Goal: Task Accomplishment & Management: Complete application form

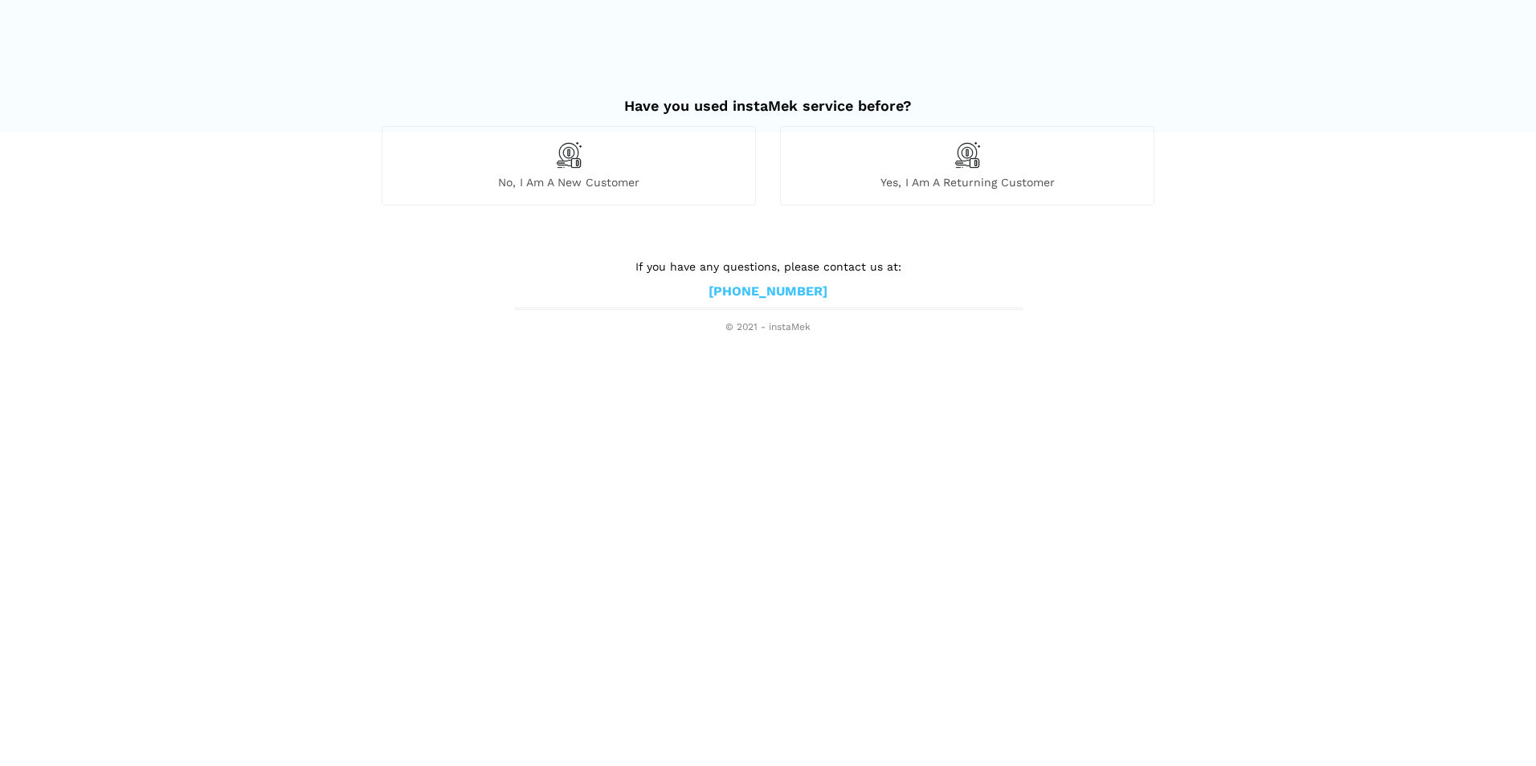
click at [962, 149] on img at bounding box center [967, 154] width 27 height 27
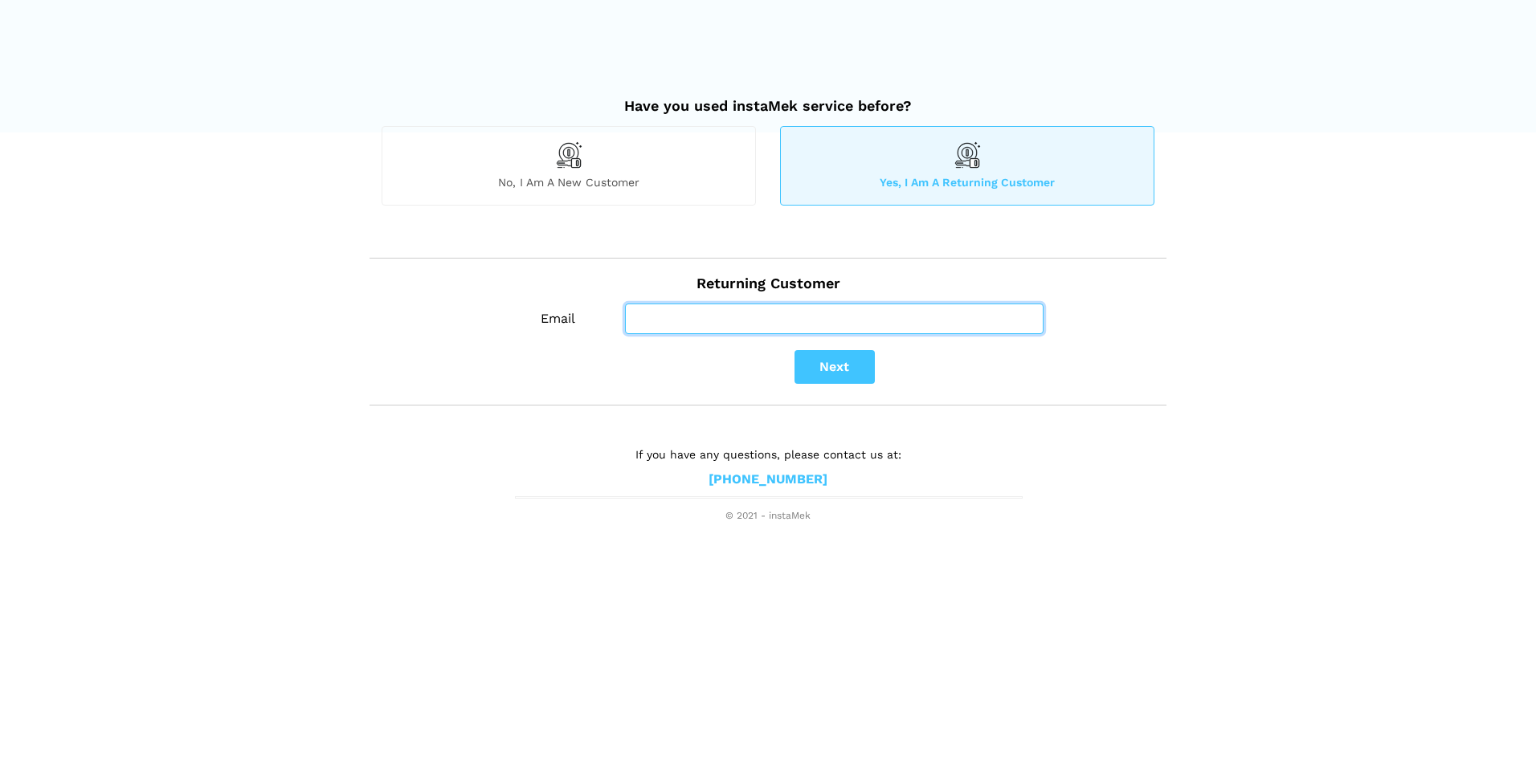
click at [709, 316] on input "Email" at bounding box center [834, 319] width 419 height 31
type input "sueneave@sympatico.ca"
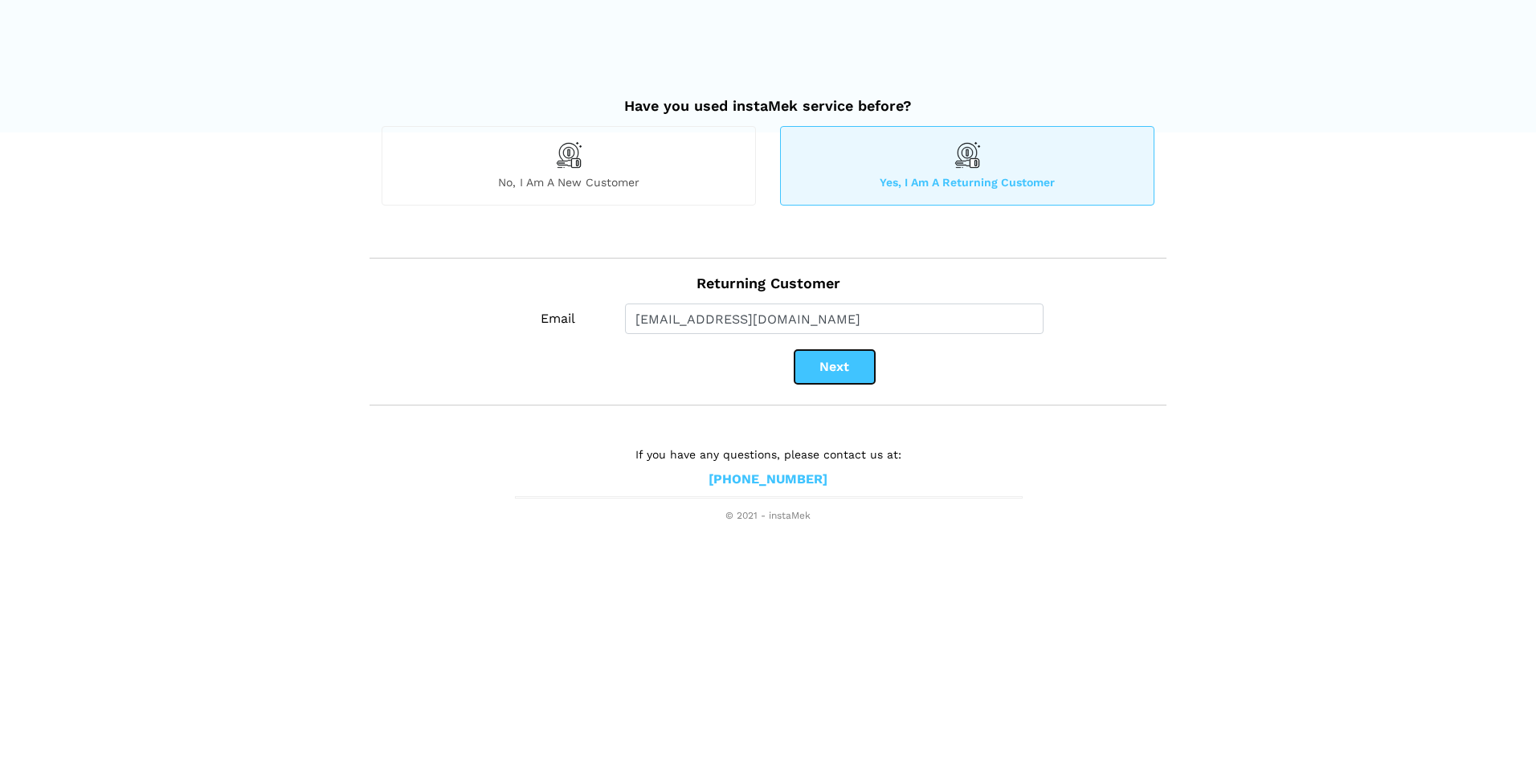
click at [852, 360] on button "Next" at bounding box center [834, 367] width 80 height 34
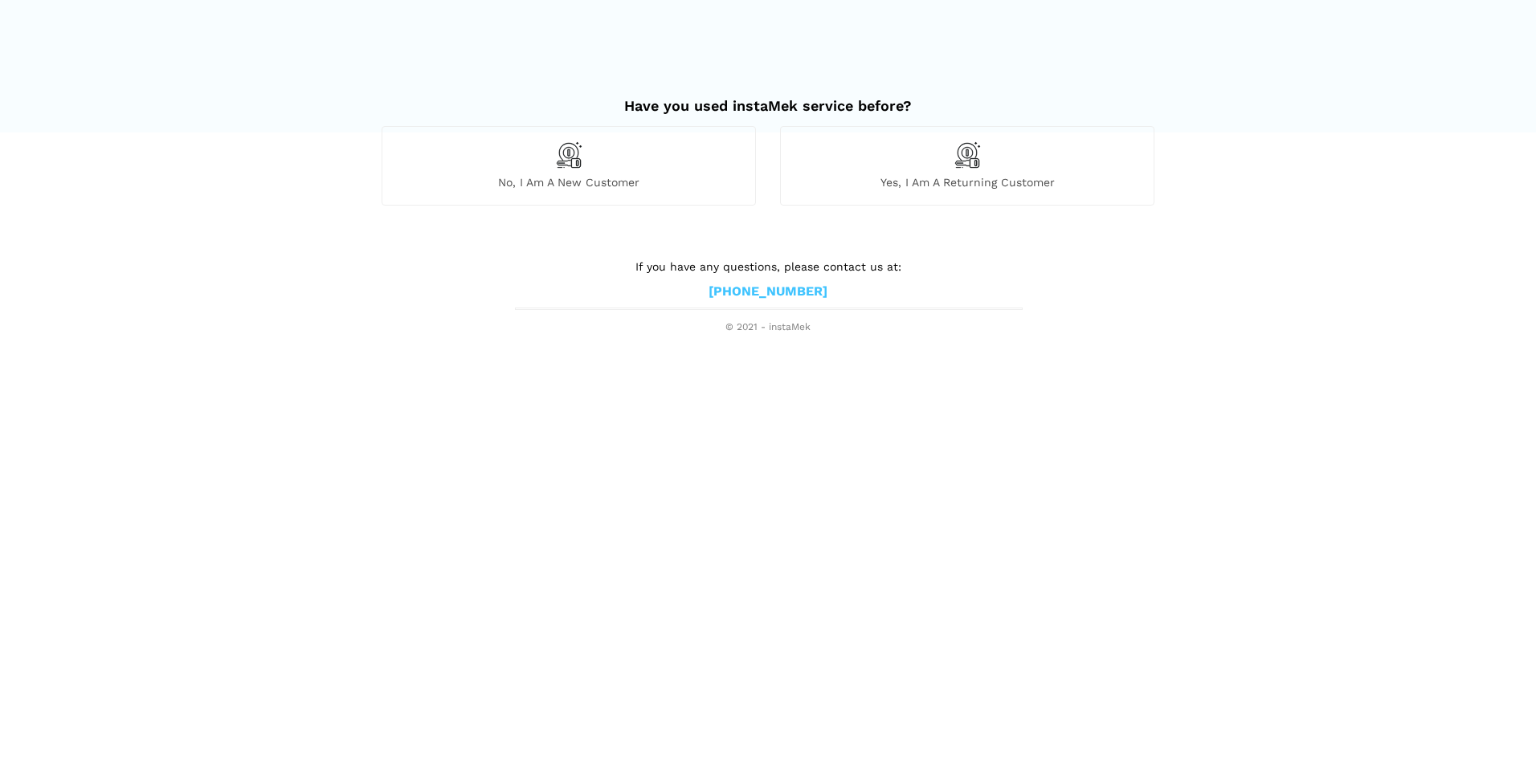
click at [970, 155] on img at bounding box center [967, 154] width 27 height 27
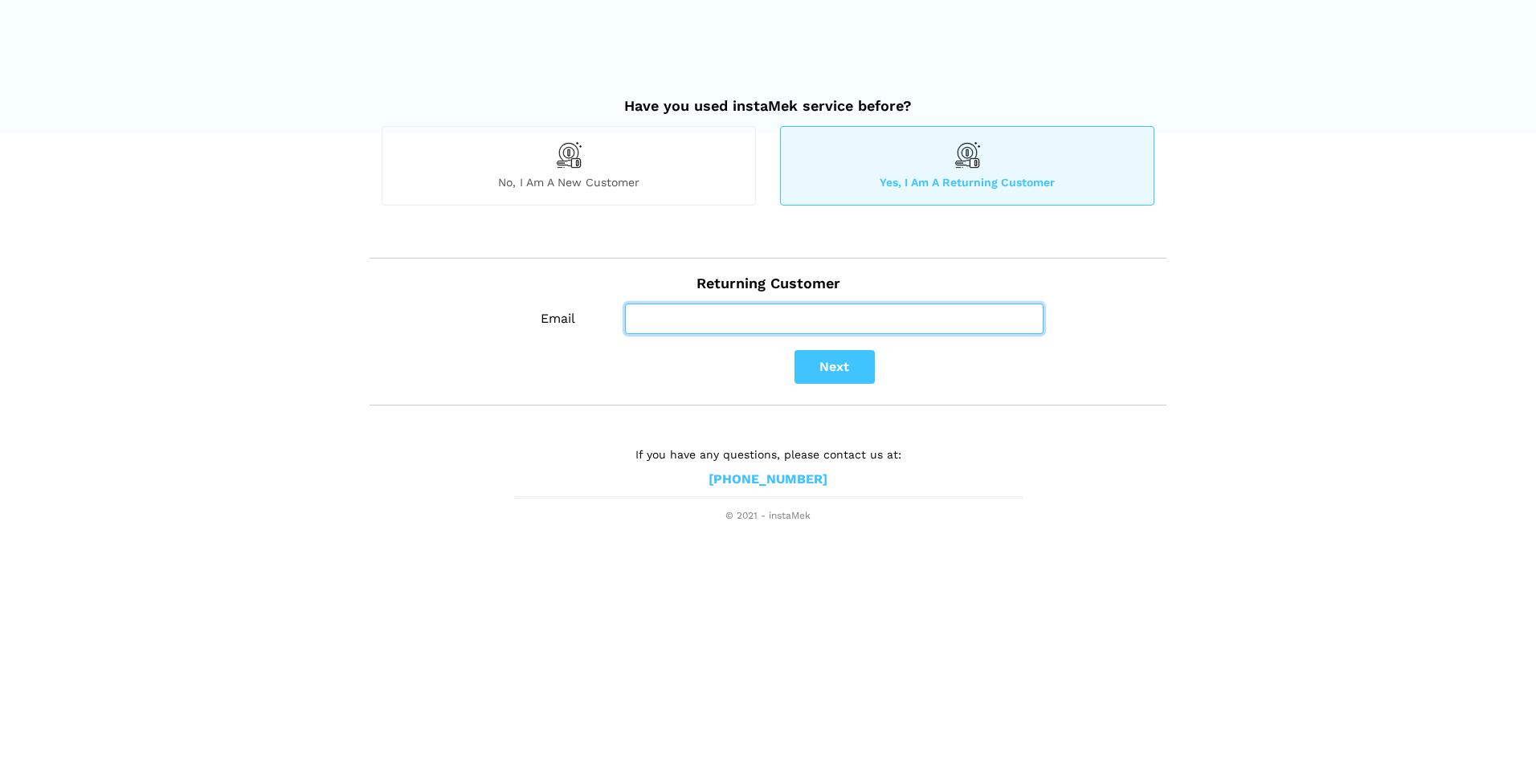
click at [668, 316] on input "Email" at bounding box center [834, 319] width 419 height 31
type input "sueneave@sympatico.ca"
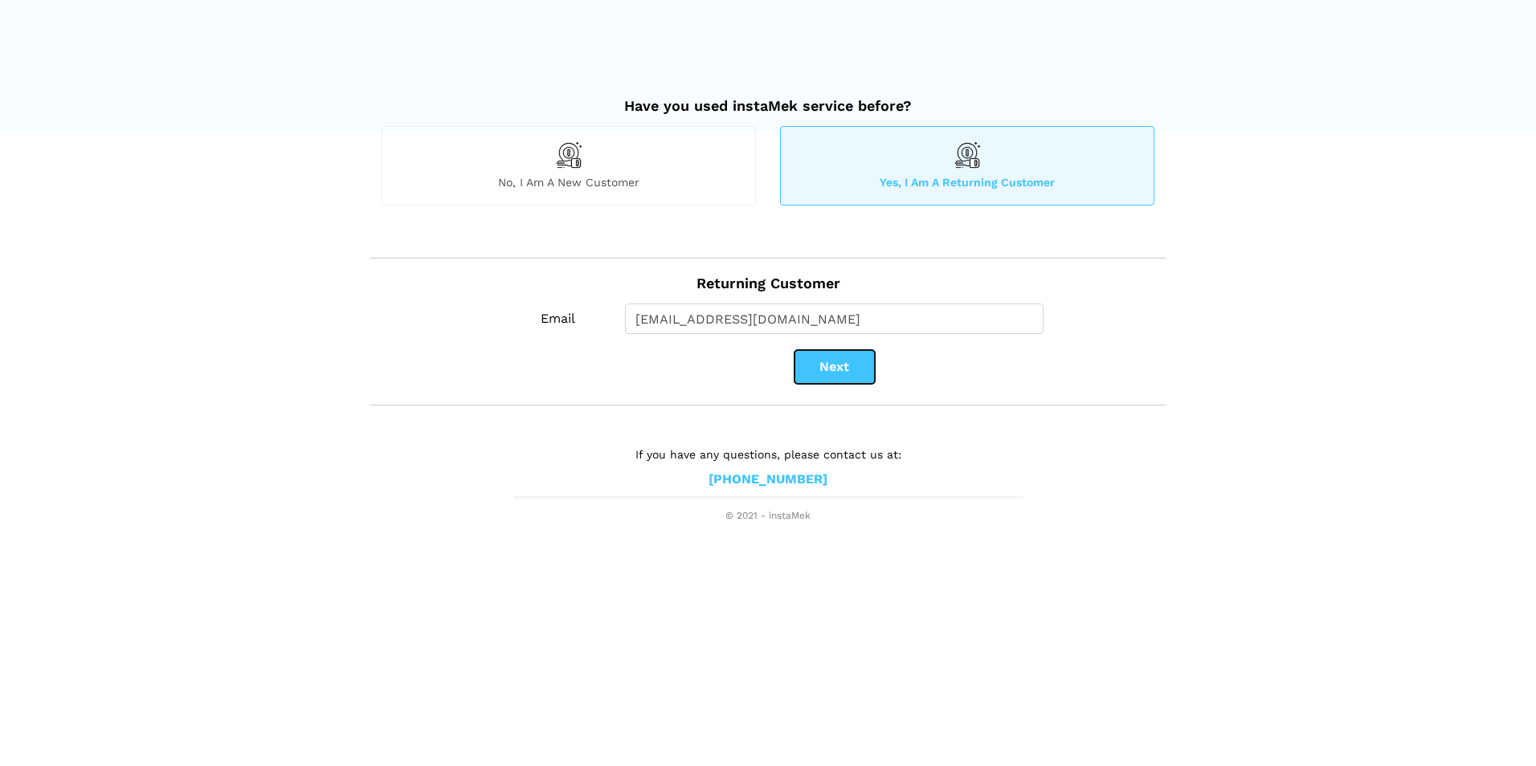
click at [833, 368] on button "Next" at bounding box center [834, 367] width 80 height 34
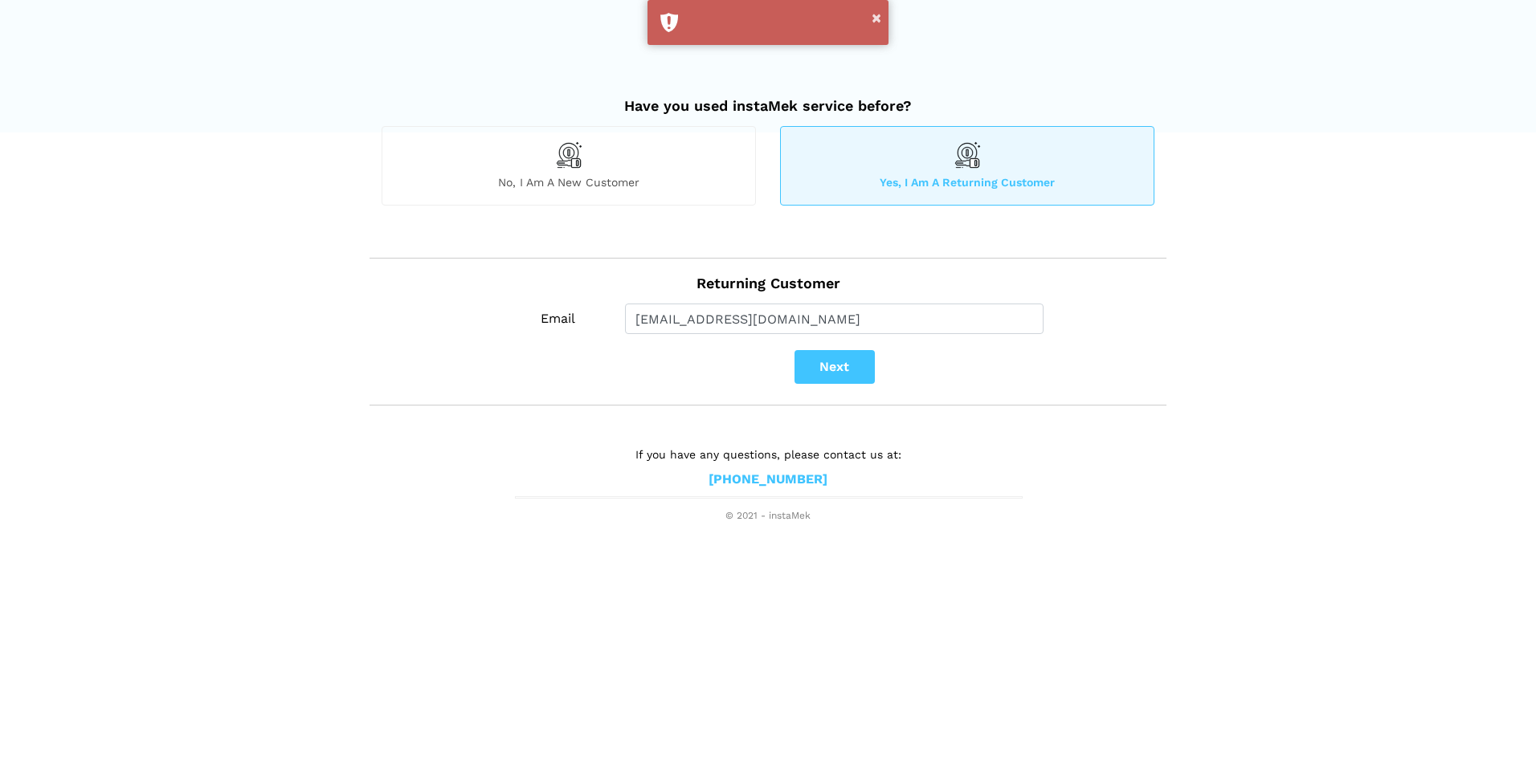
click at [574, 160] on img at bounding box center [568, 154] width 27 height 27
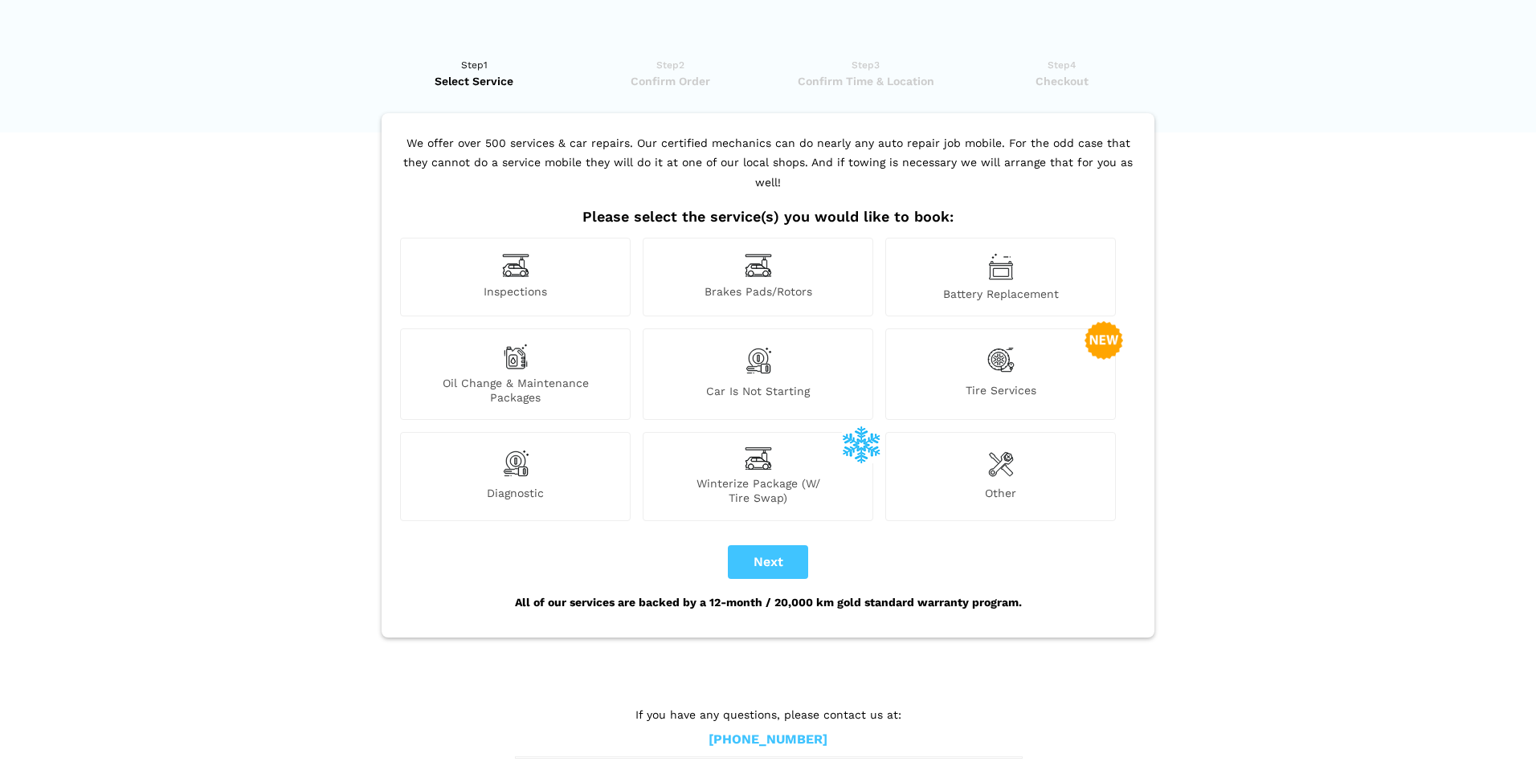
click at [998, 344] on img at bounding box center [1000, 360] width 27 height 33
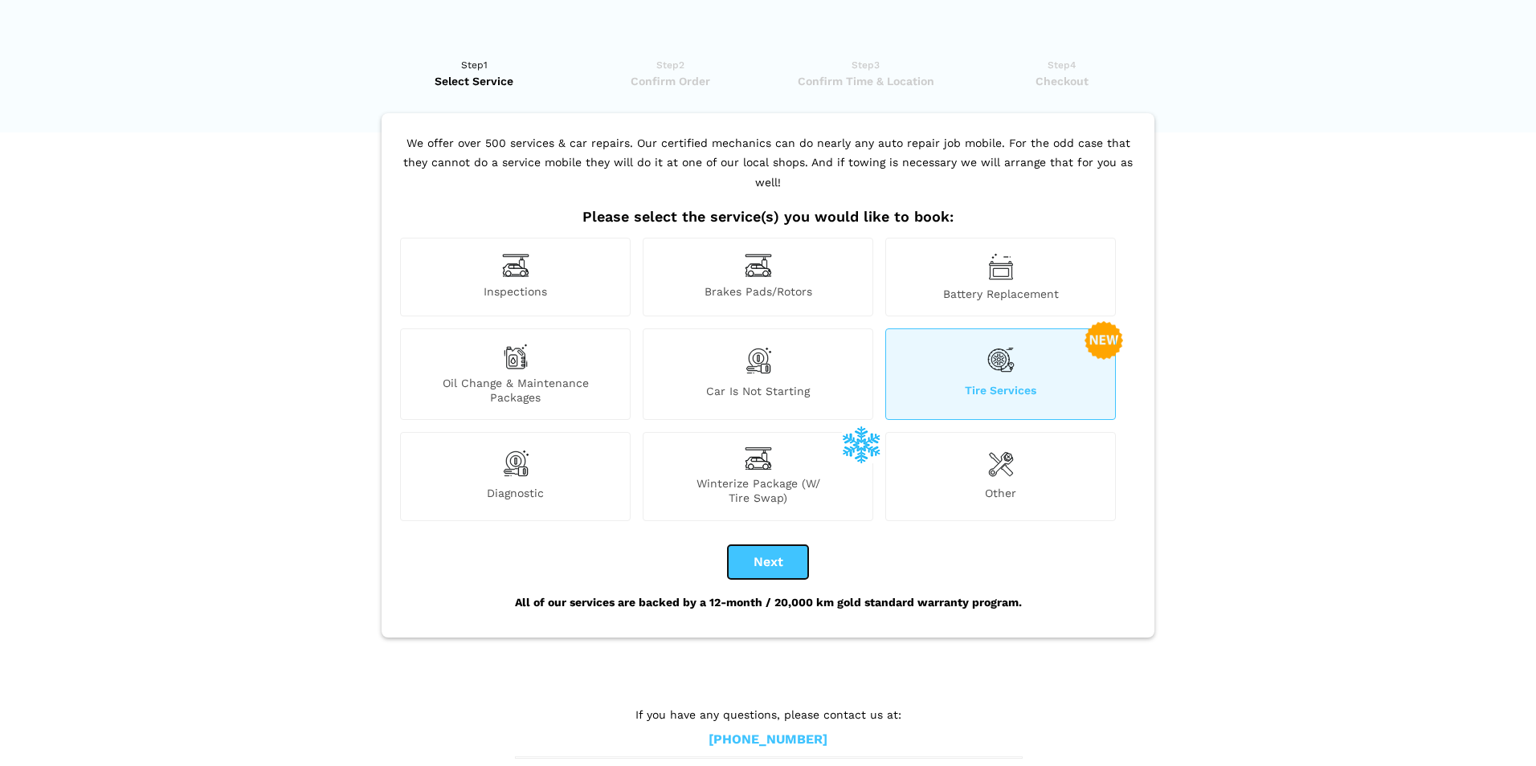
click at [766, 545] on button "Next" at bounding box center [768, 562] width 80 height 34
checkbox input "true"
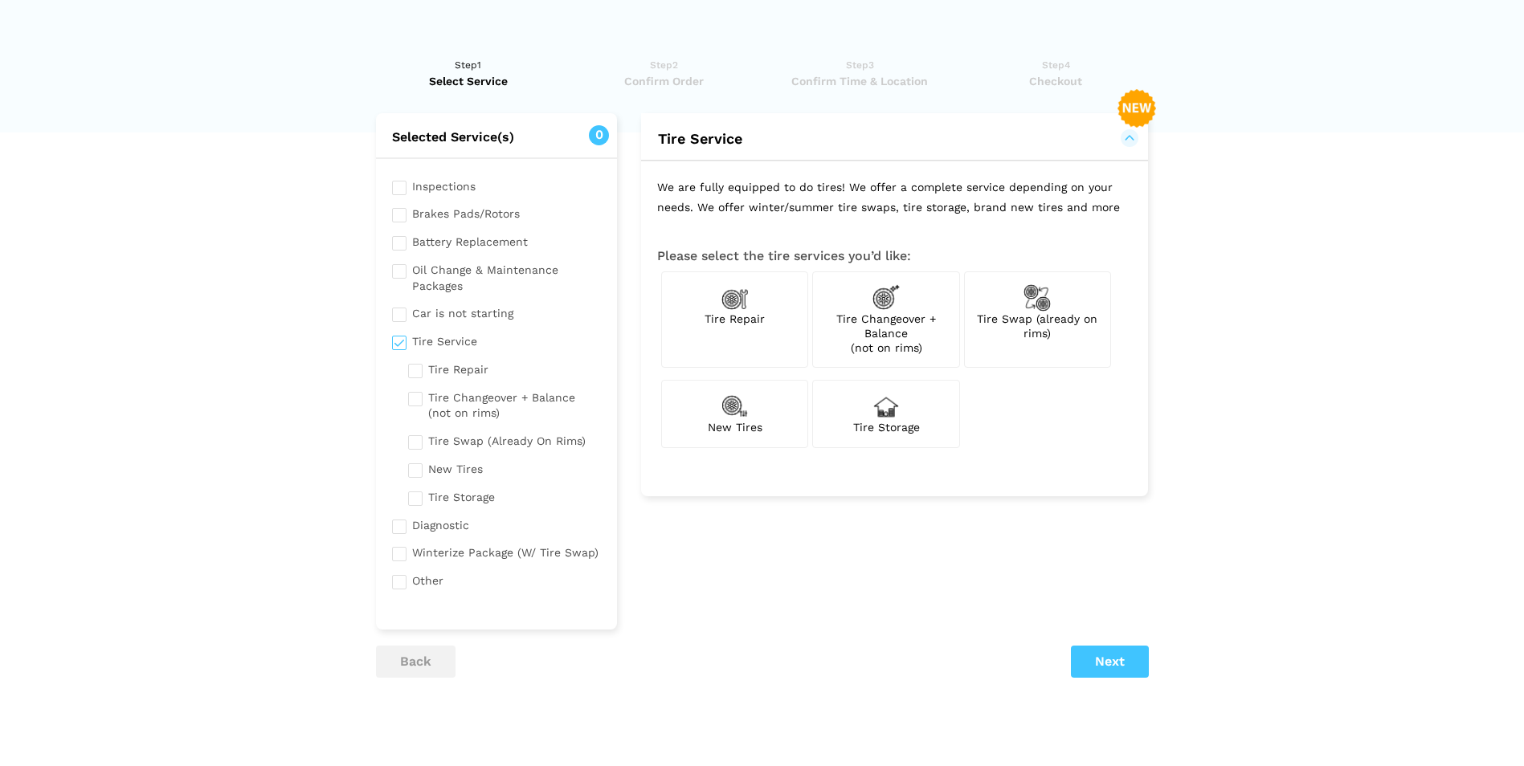
click at [1031, 300] on img at bounding box center [1036, 297] width 27 height 27
checkbox input "true"
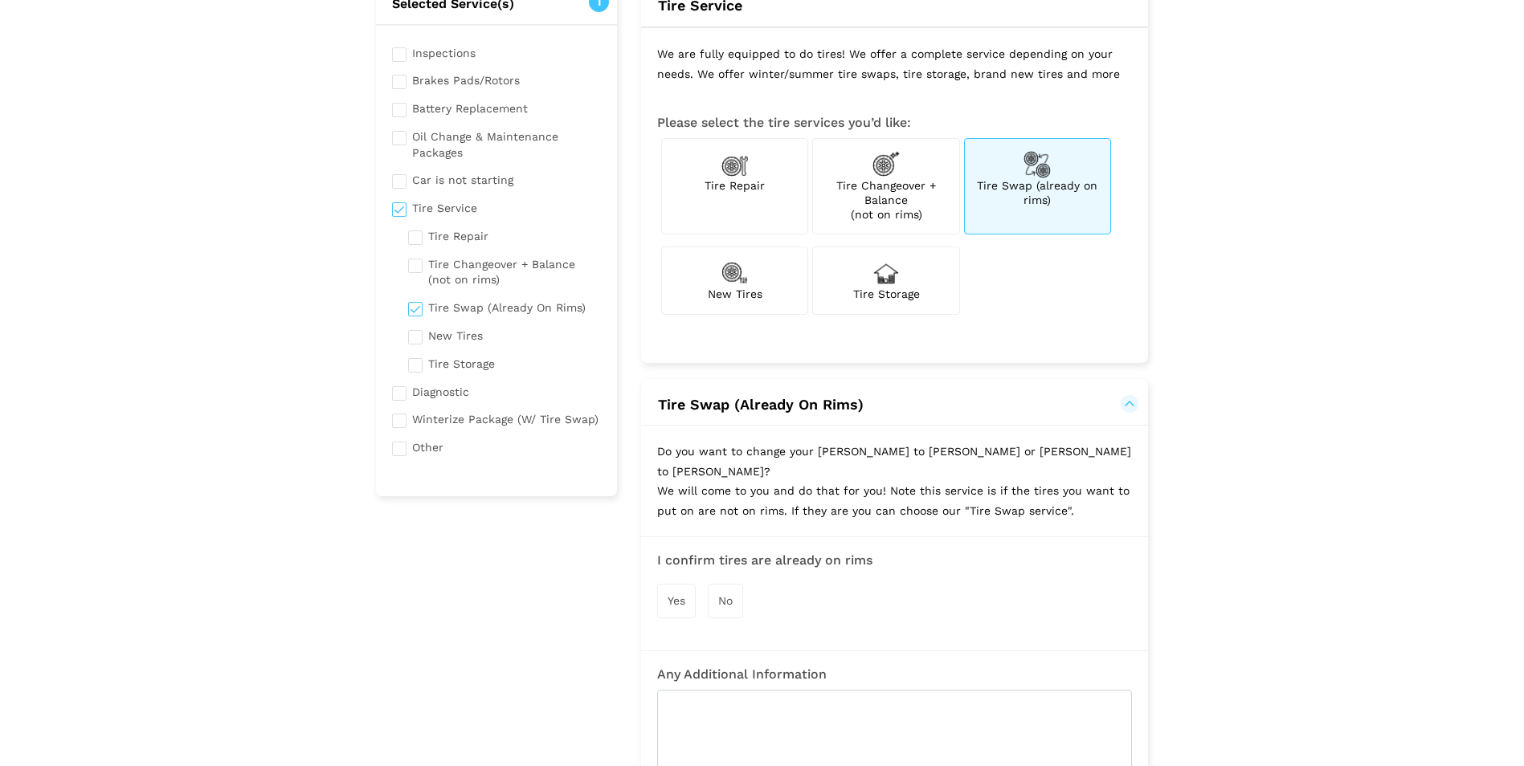
scroll to position [161, 0]
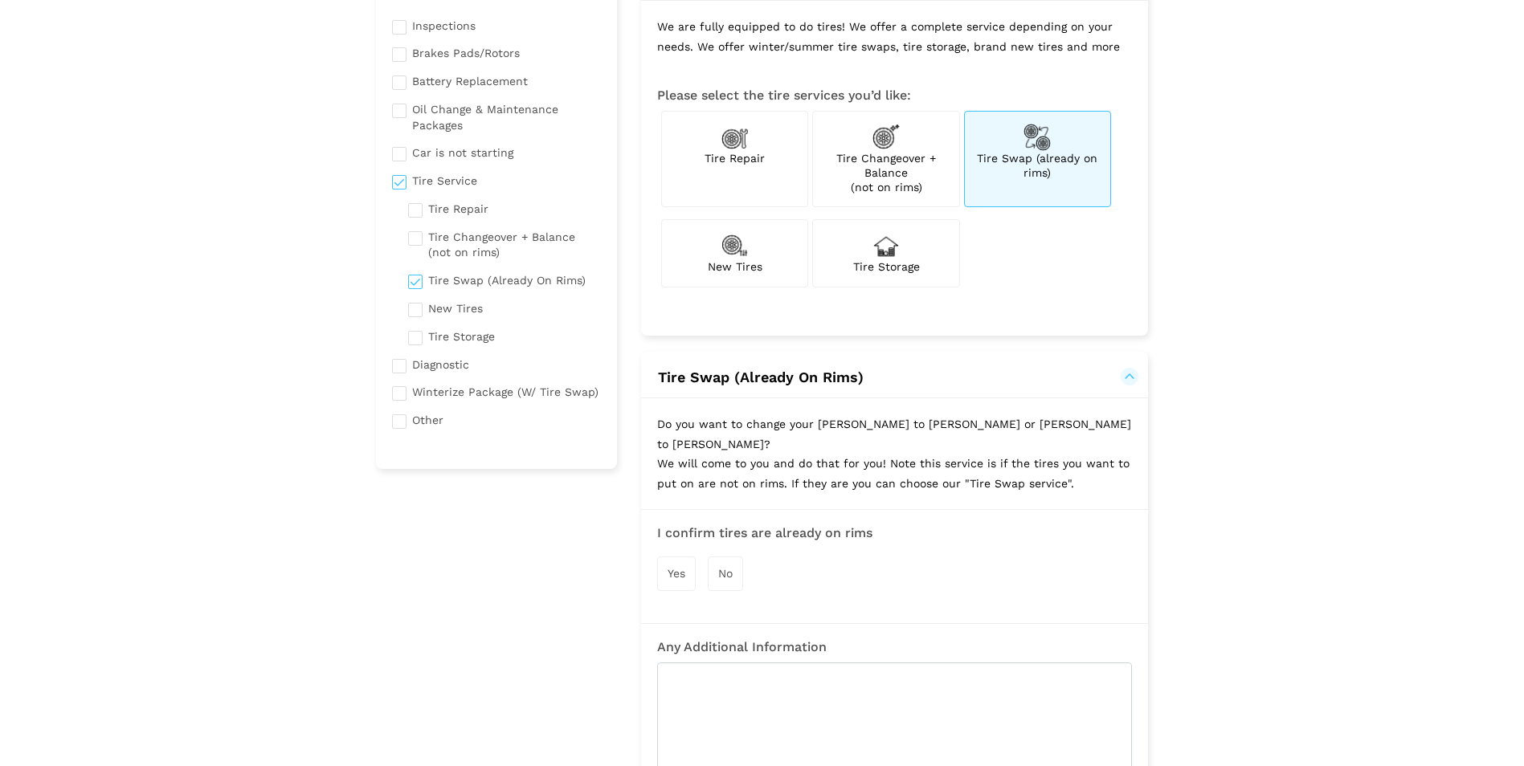
click at [670, 567] on span "Yes" at bounding box center [677, 573] width 18 height 13
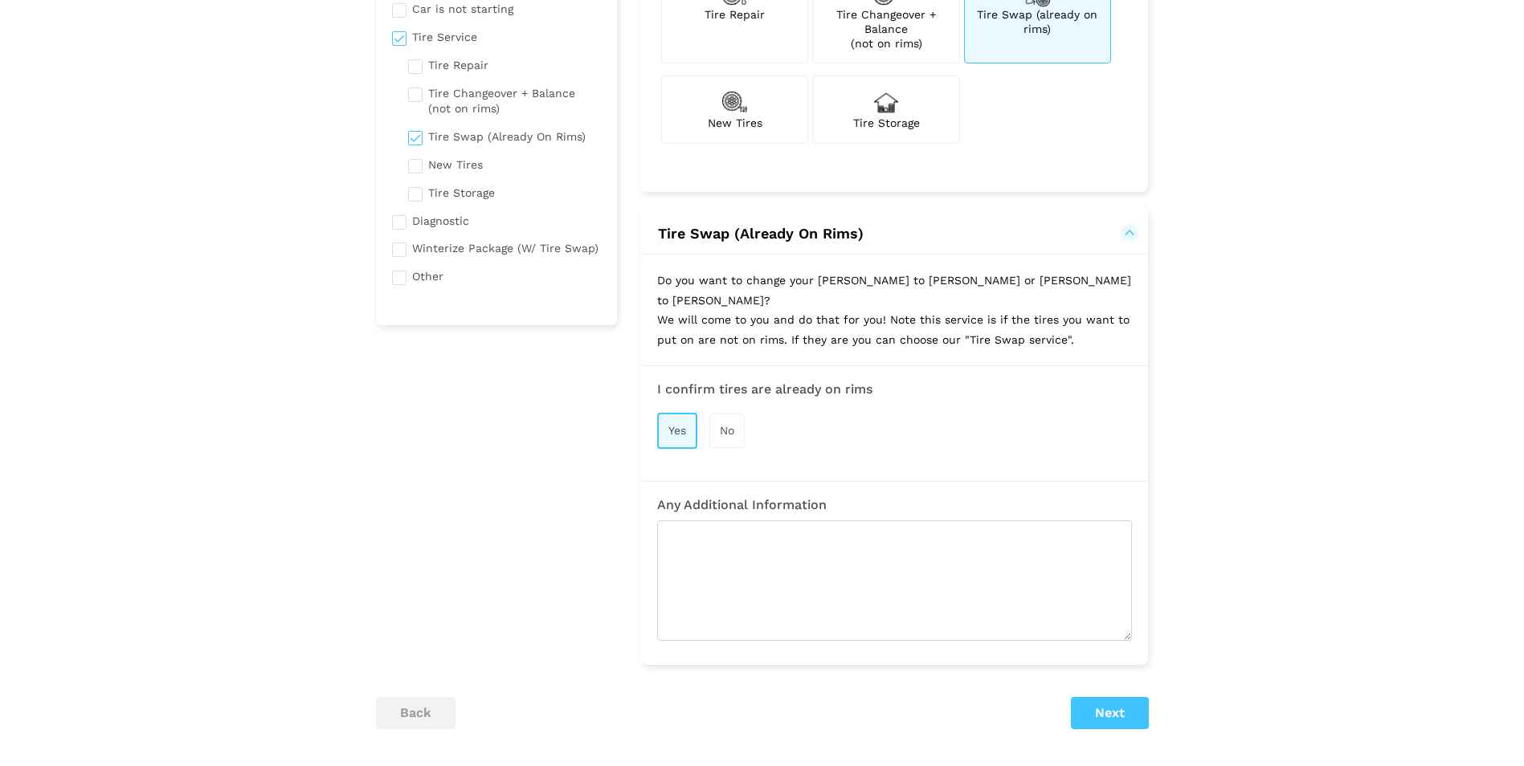
scroll to position [321, 0]
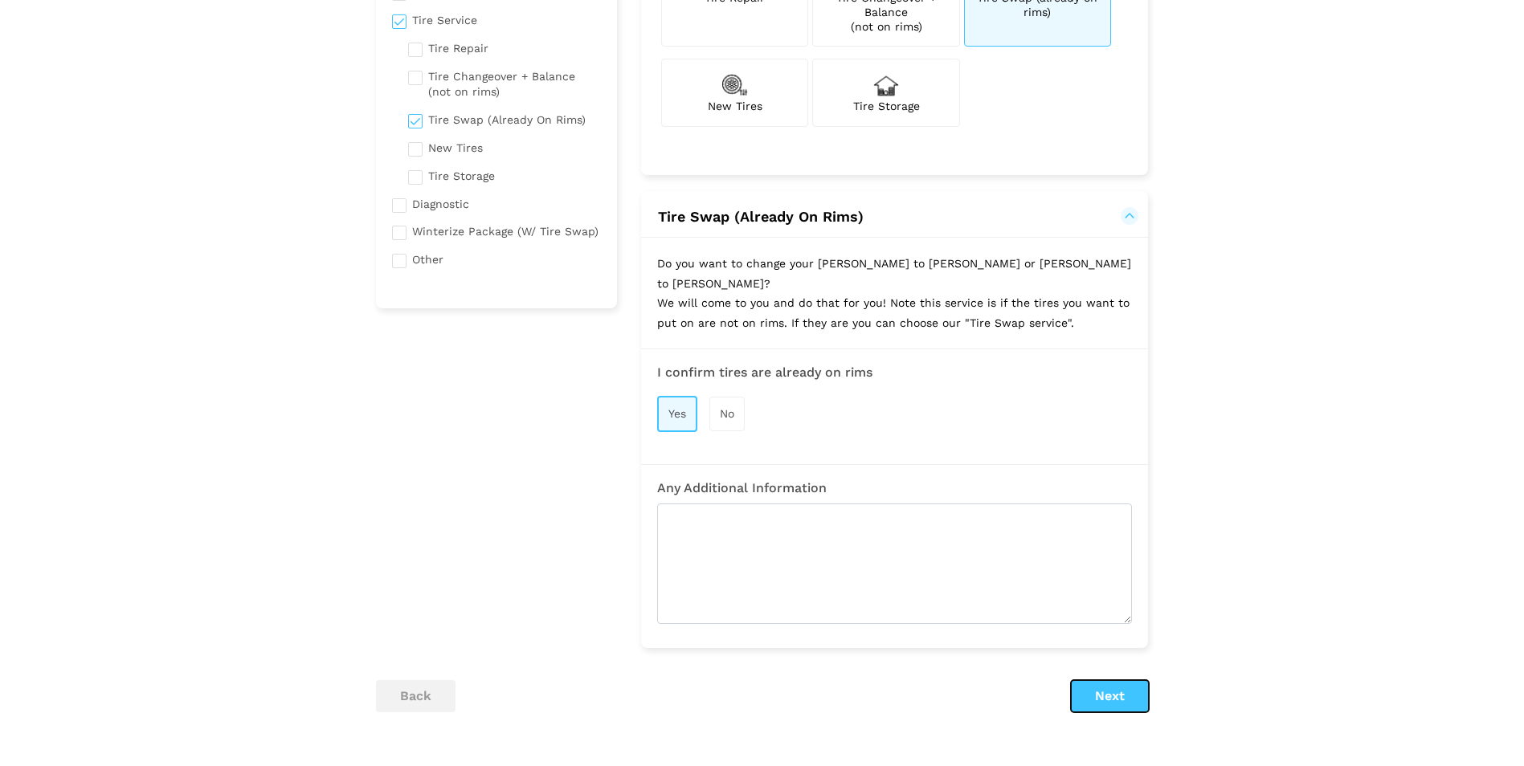
click at [1113, 680] on button "Next" at bounding box center [1110, 696] width 78 height 32
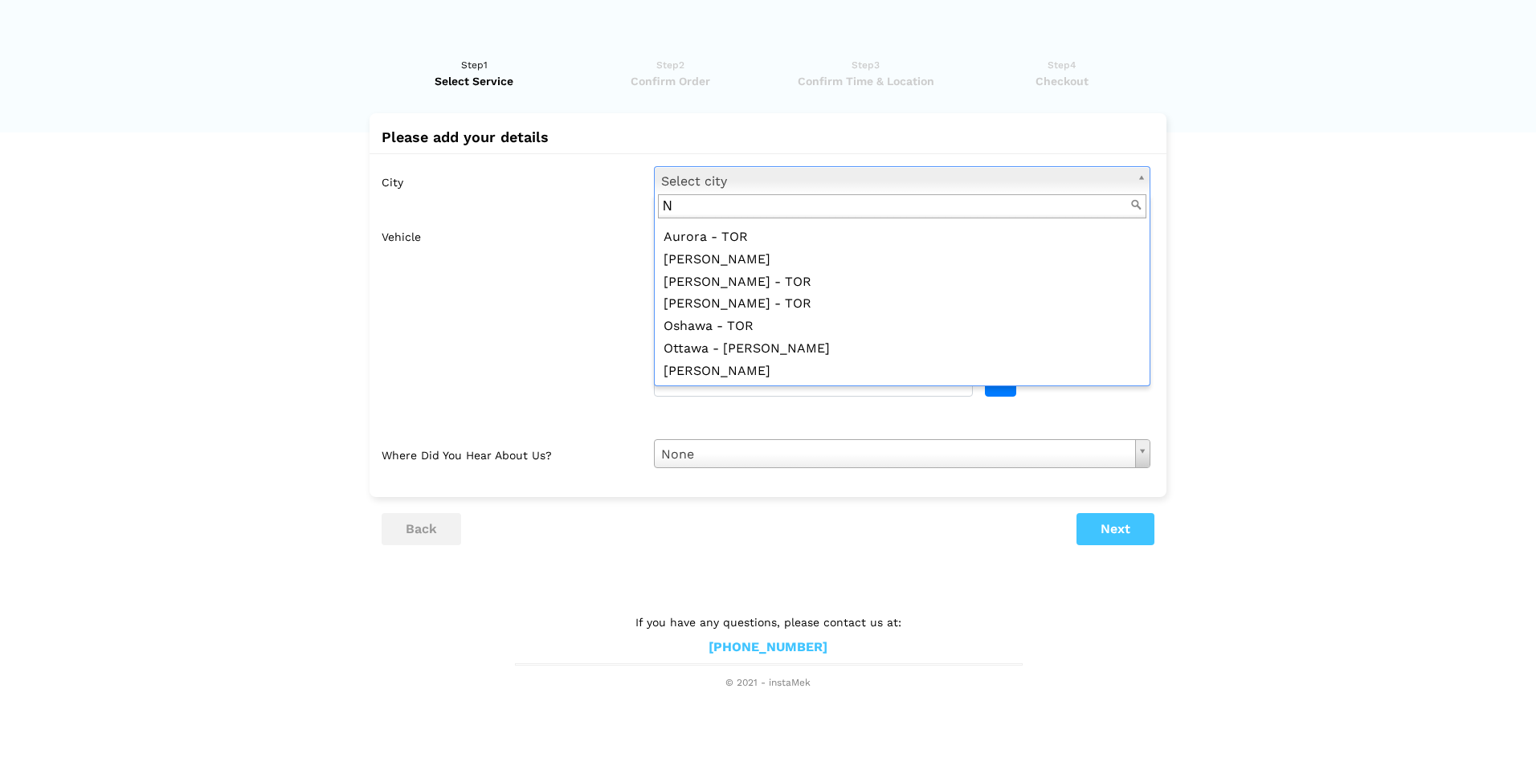
scroll to position [0, 0]
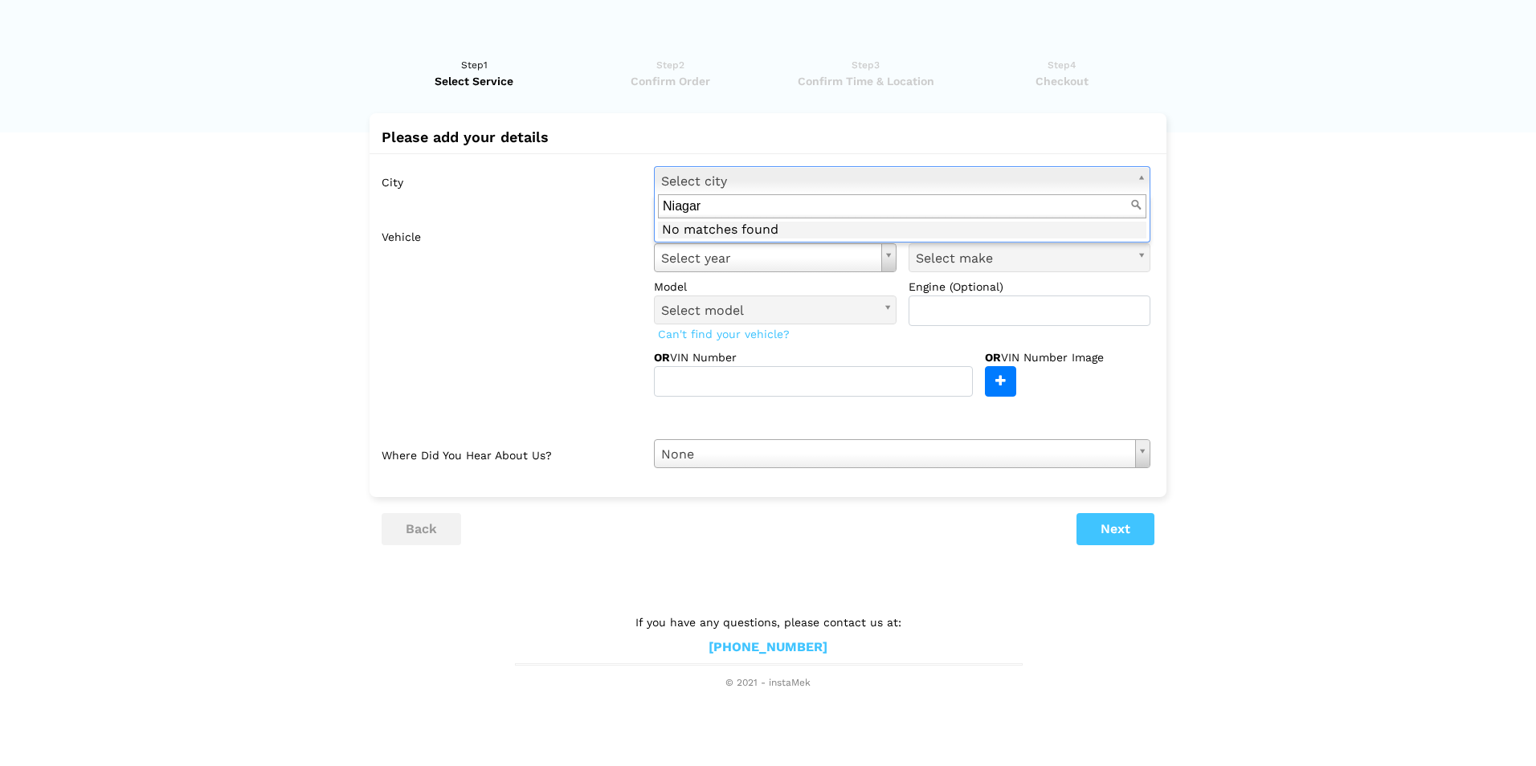
type input "Niagara"
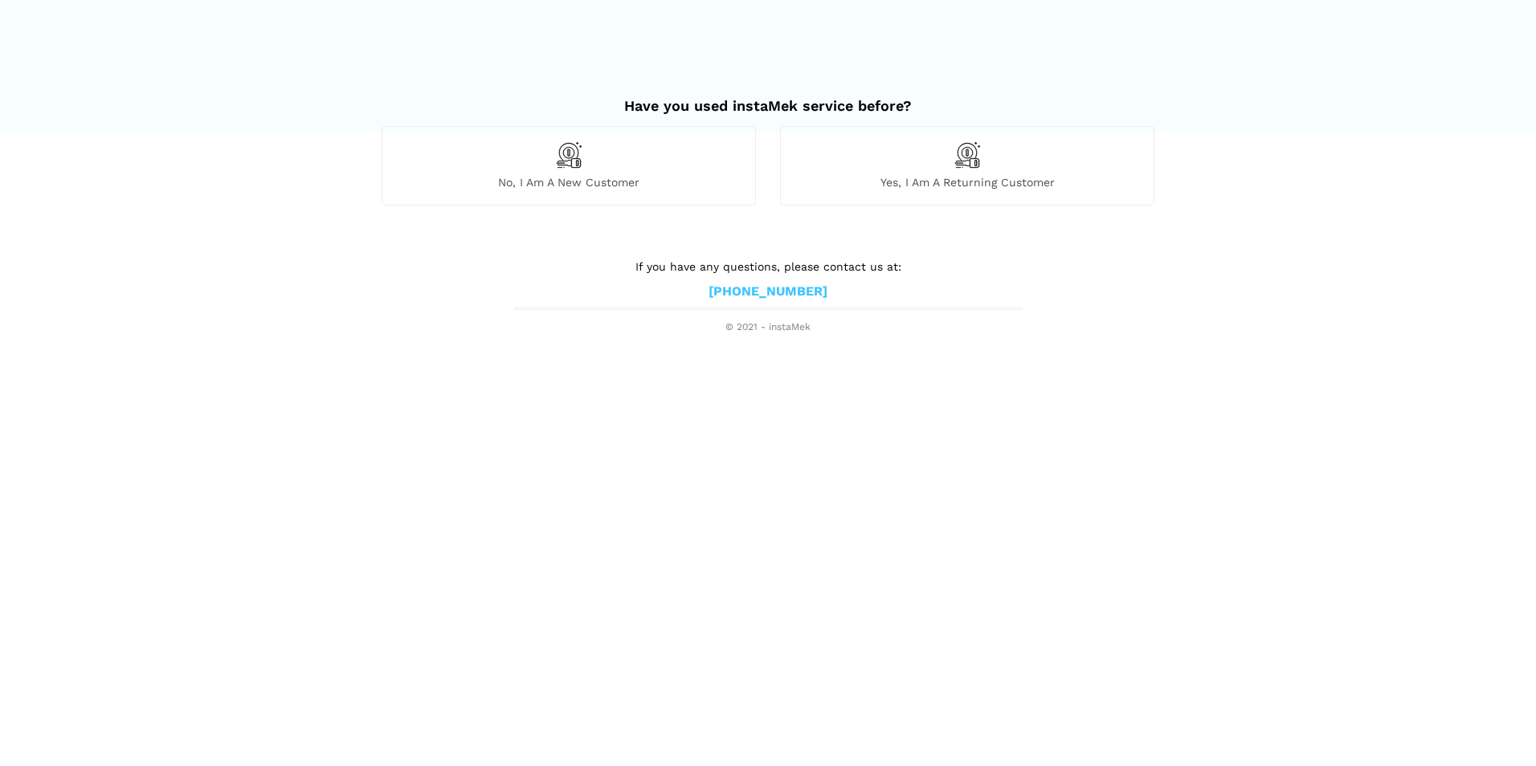
click at [569, 156] on img at bounding box center [568, 154] width 27 height 27
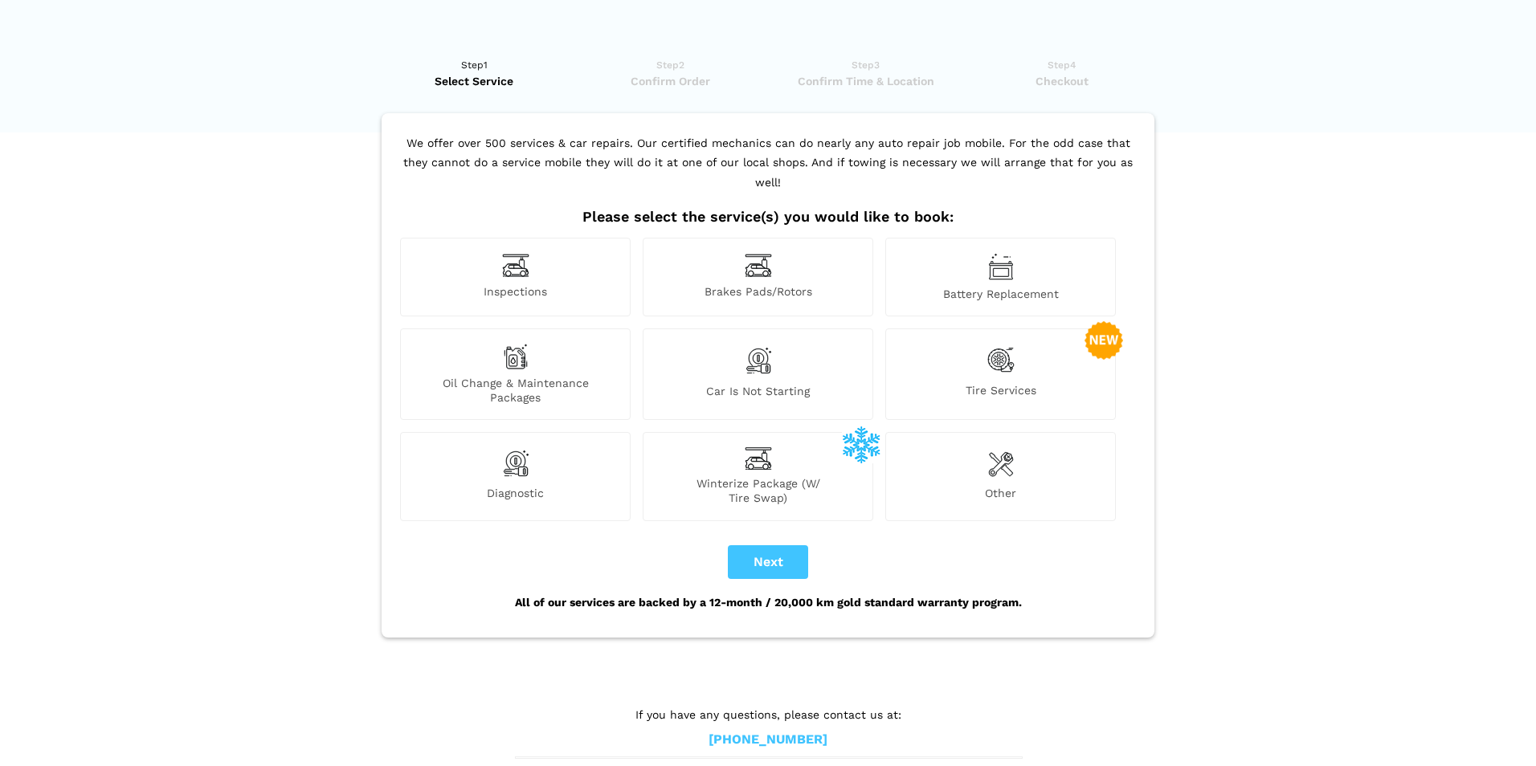
click at [1005, 344] on img at bounding box center [1000, 360] width 27 height 33
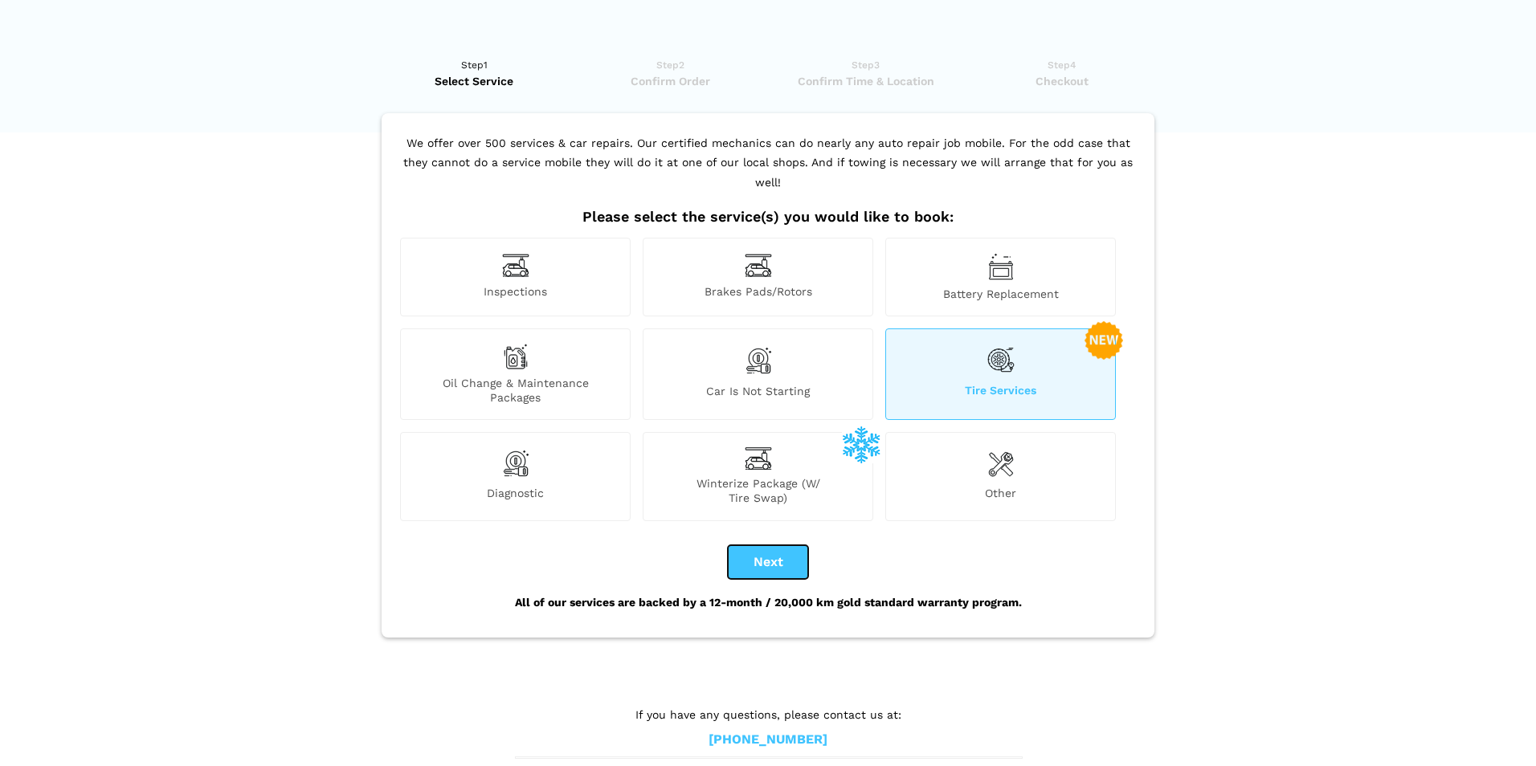
click at [780, 545] on button "Next" at bounding box center [768, 562] width 80 height 34
checkbox input "true"
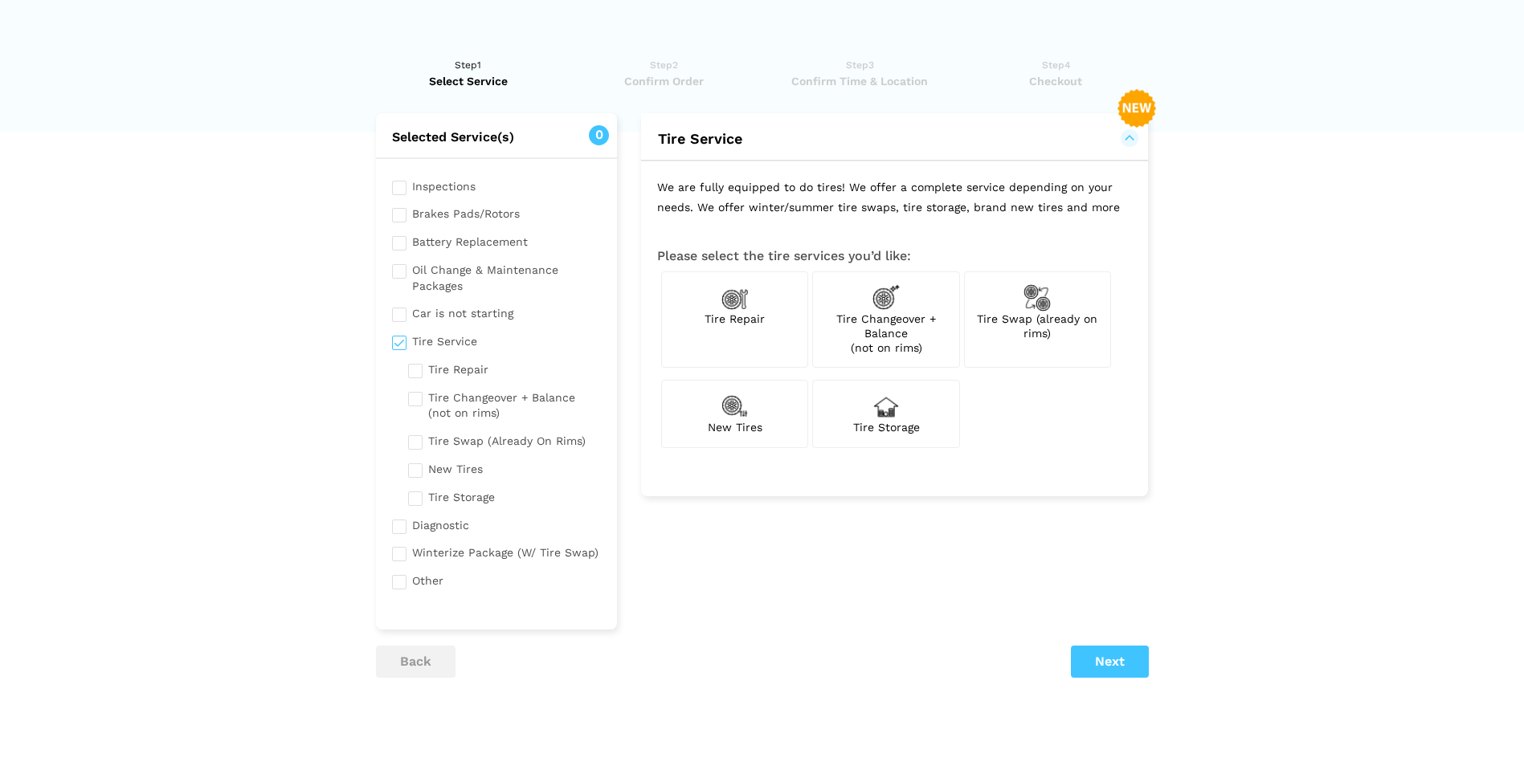
click at [1039, 304] on img at bounding box center [1036, 297] width 27 height 27
checkbox input "true"
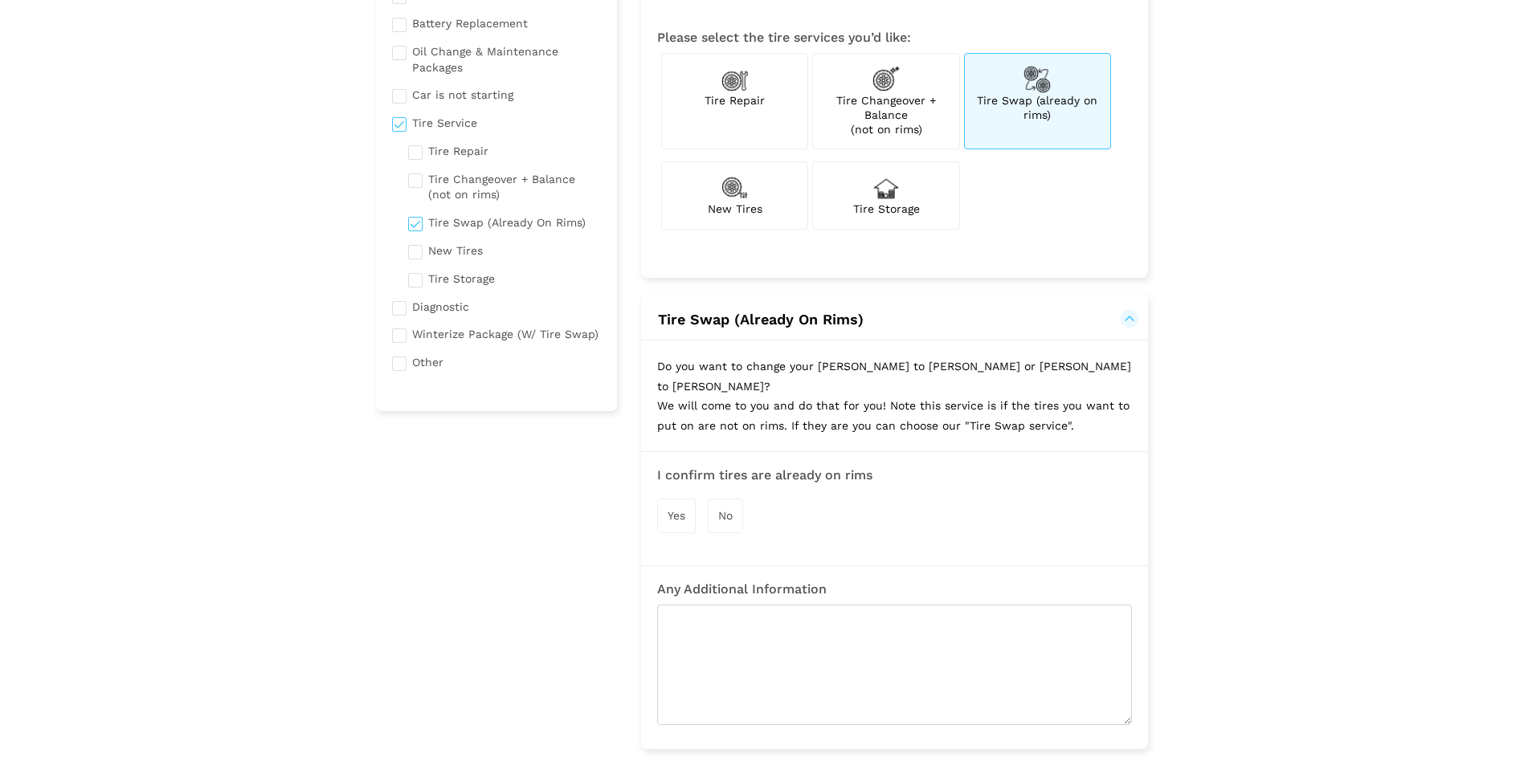
scroll to position [241, 0]
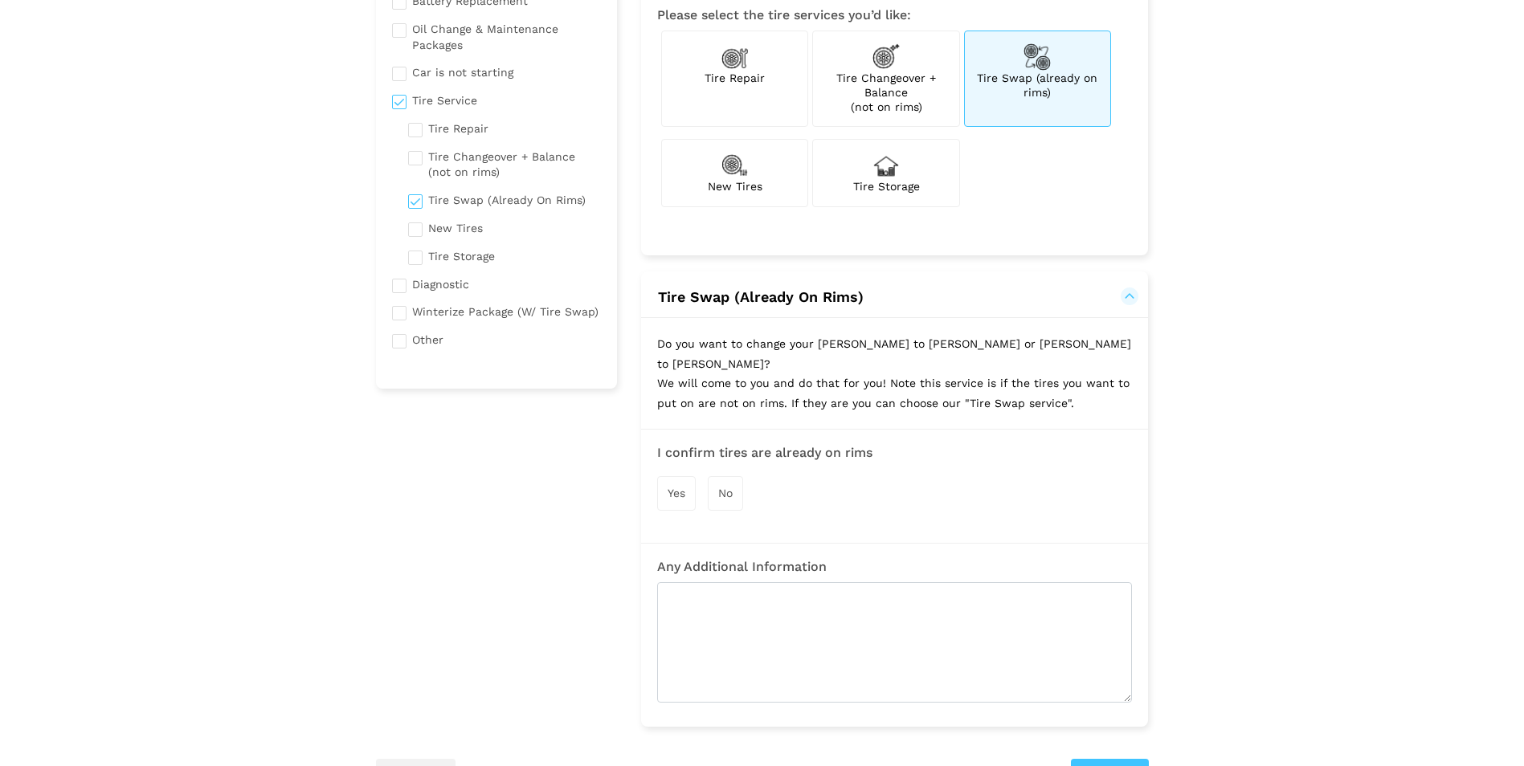
click at [670, 487] on span "Yes" at bounding box center [677, 493] width 18 height 13
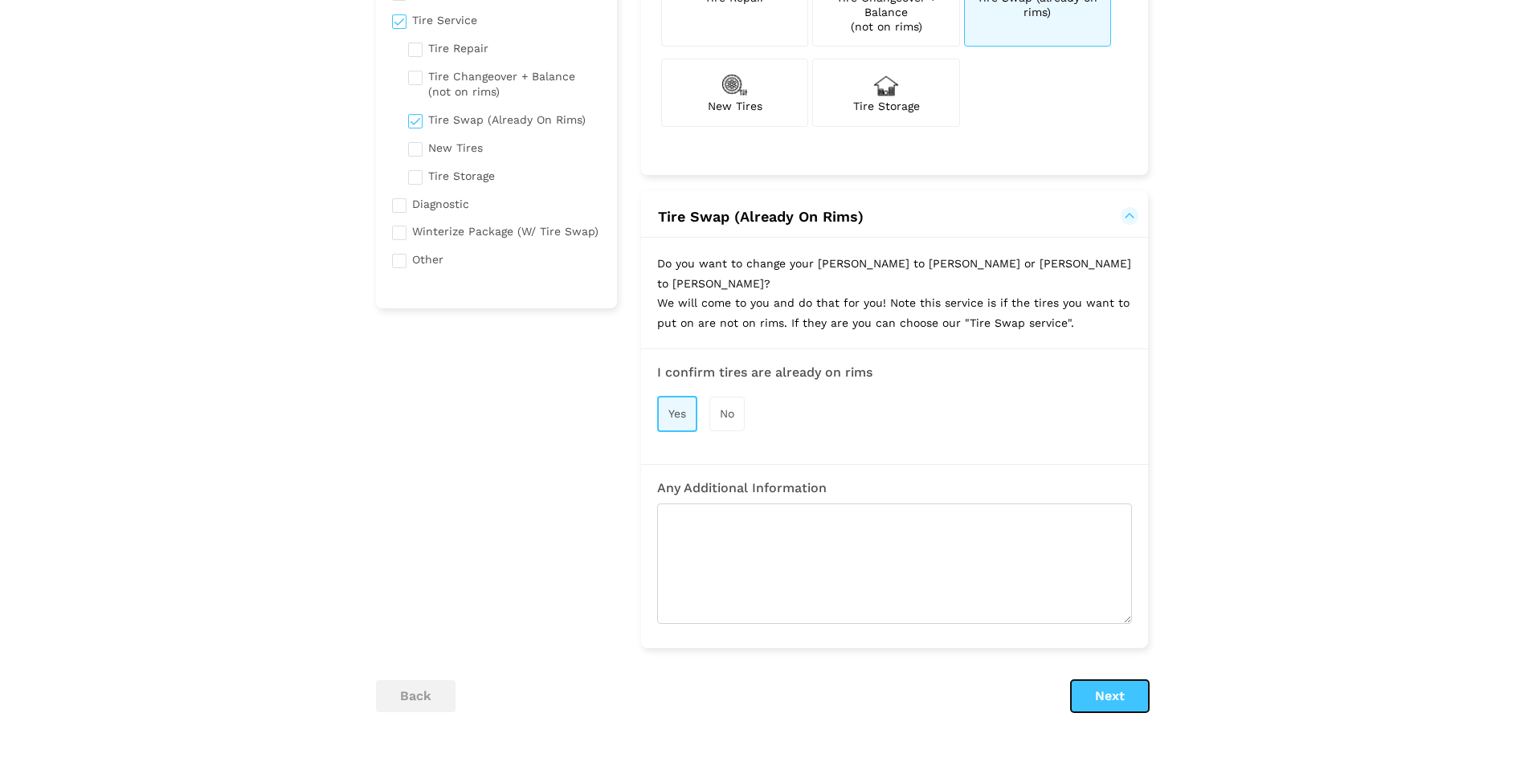
click at [1112, 680] on button "Next" at bounding box center [1110, 696] width 78 height 32
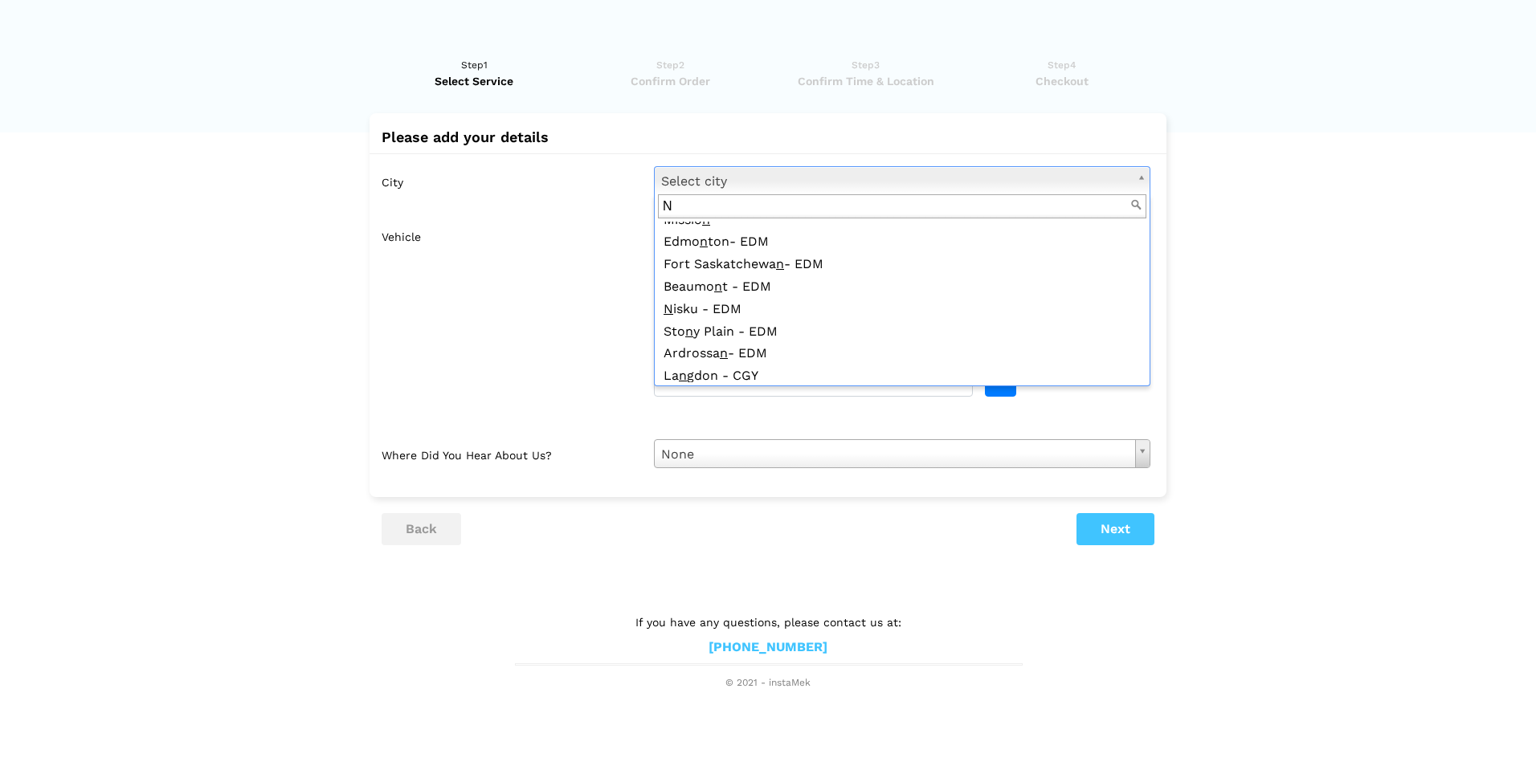
scroll to position [0, 0]
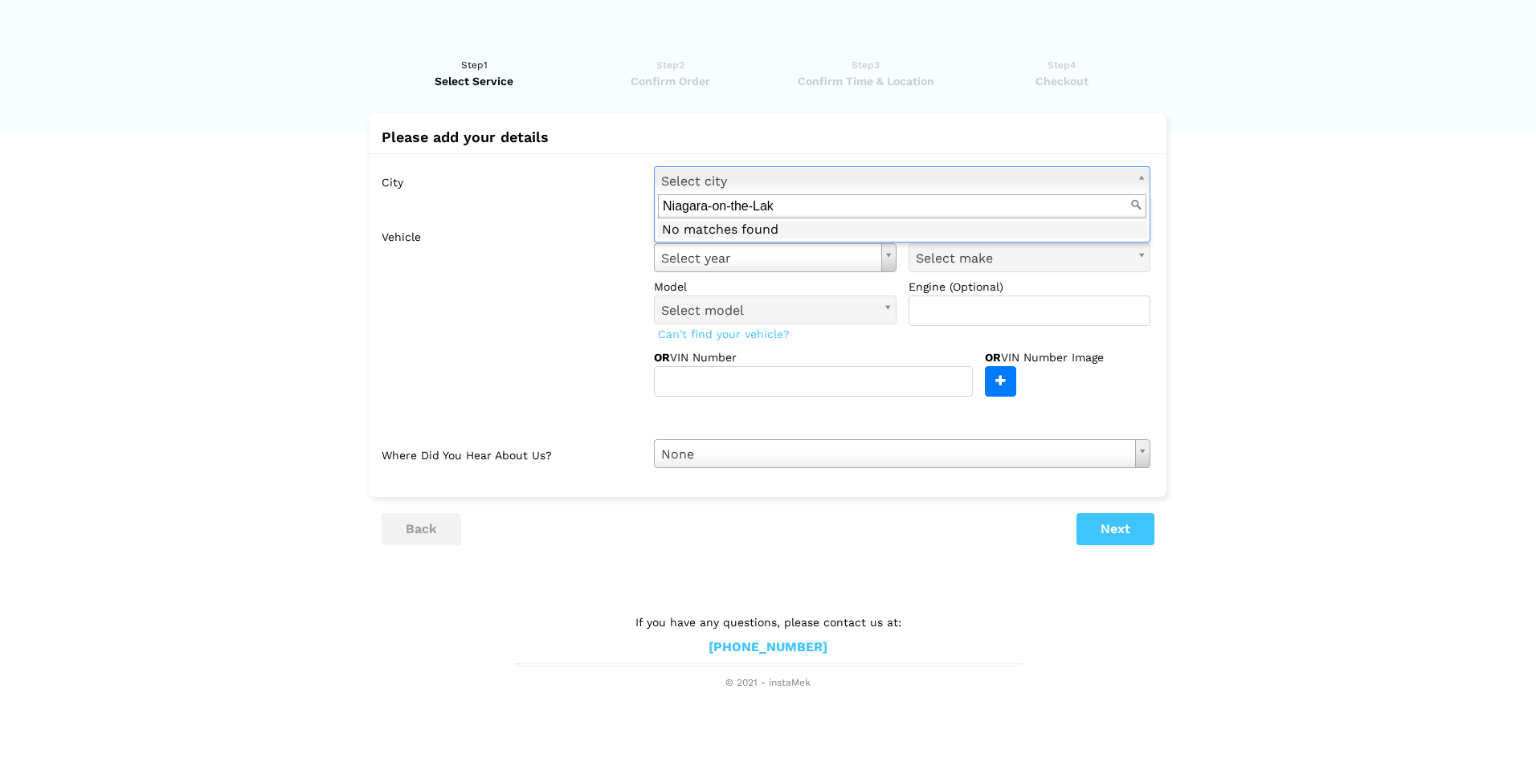
type input "[GEOGRAPHIC_DATA]"
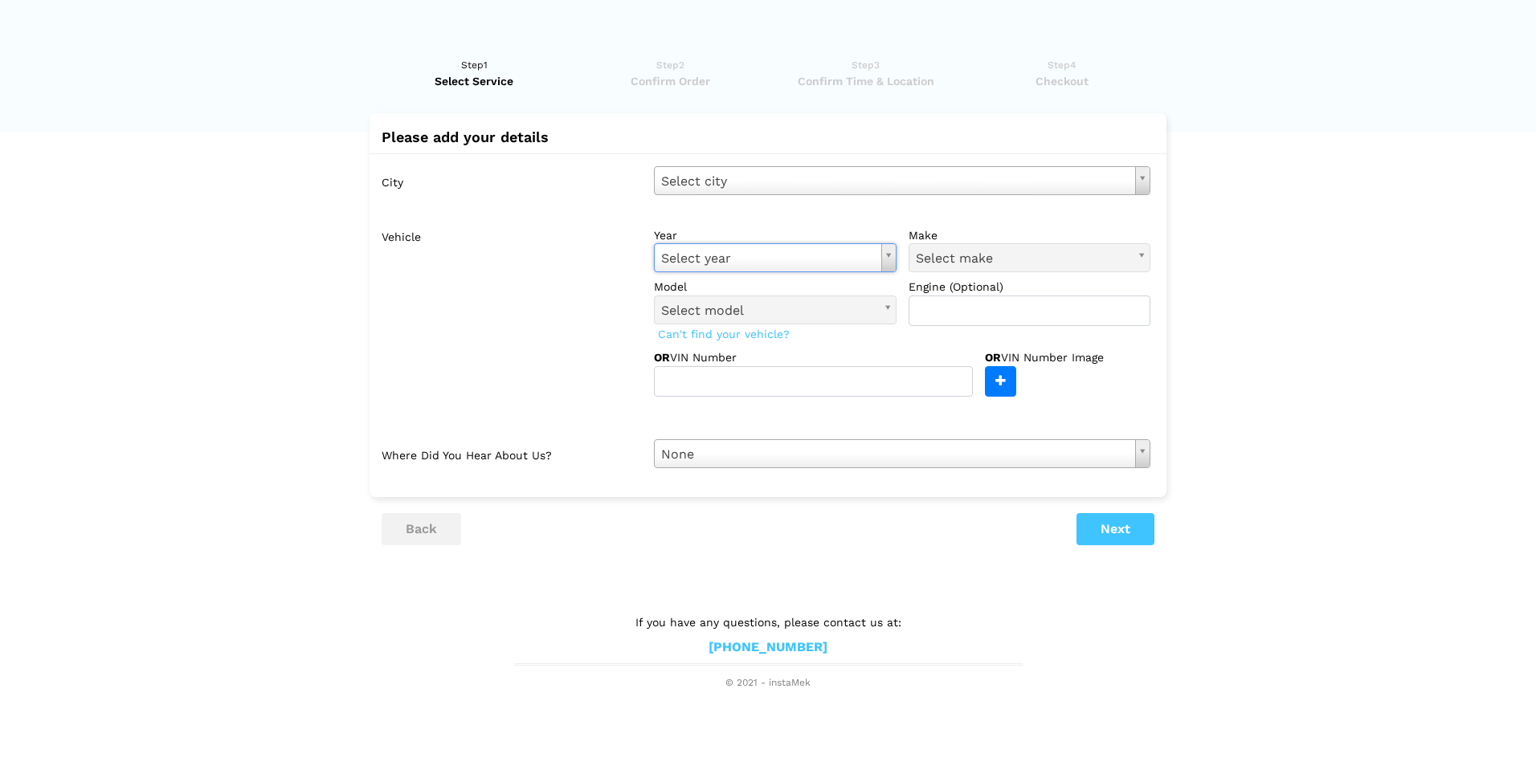
type input "2"
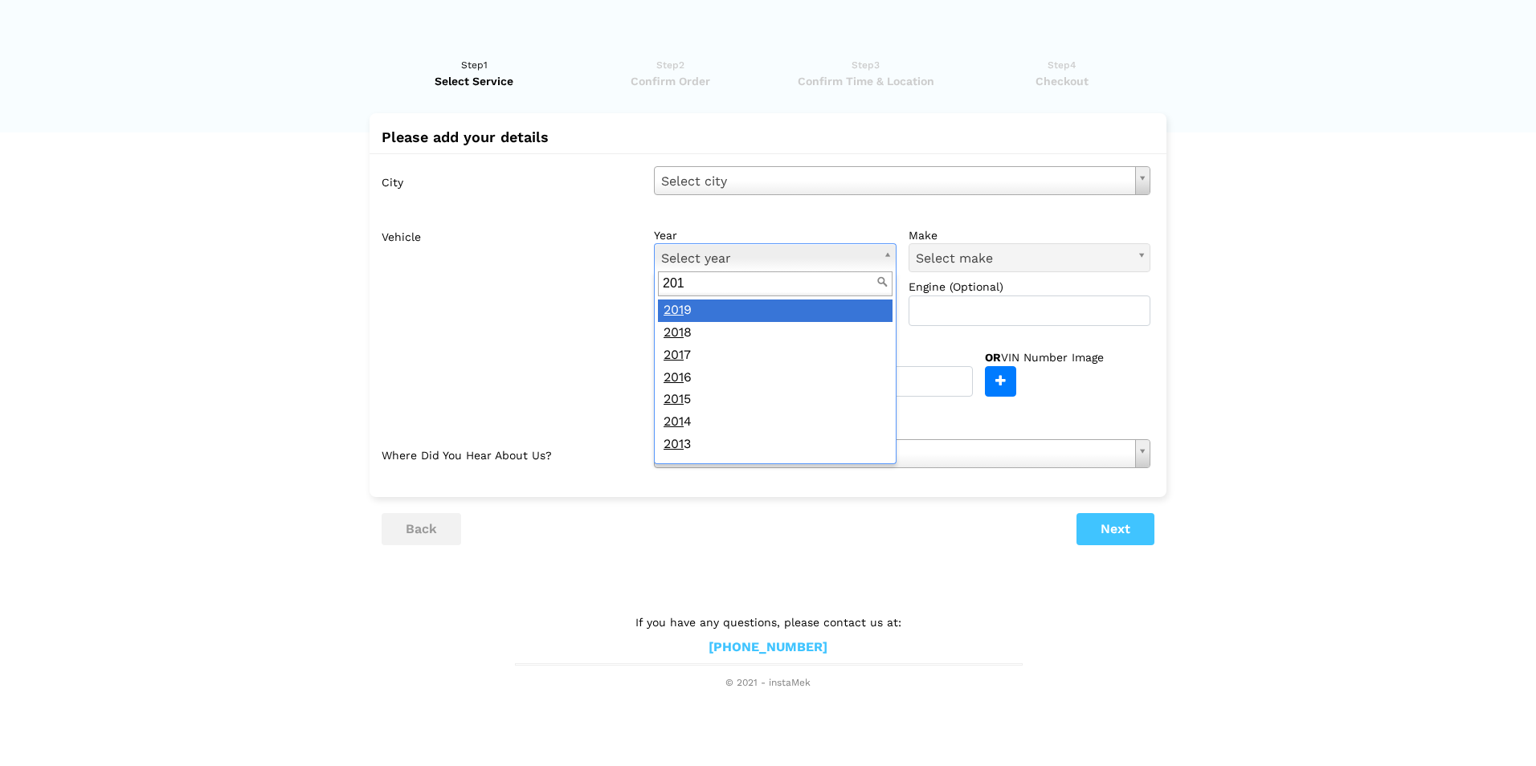
type input "2019"
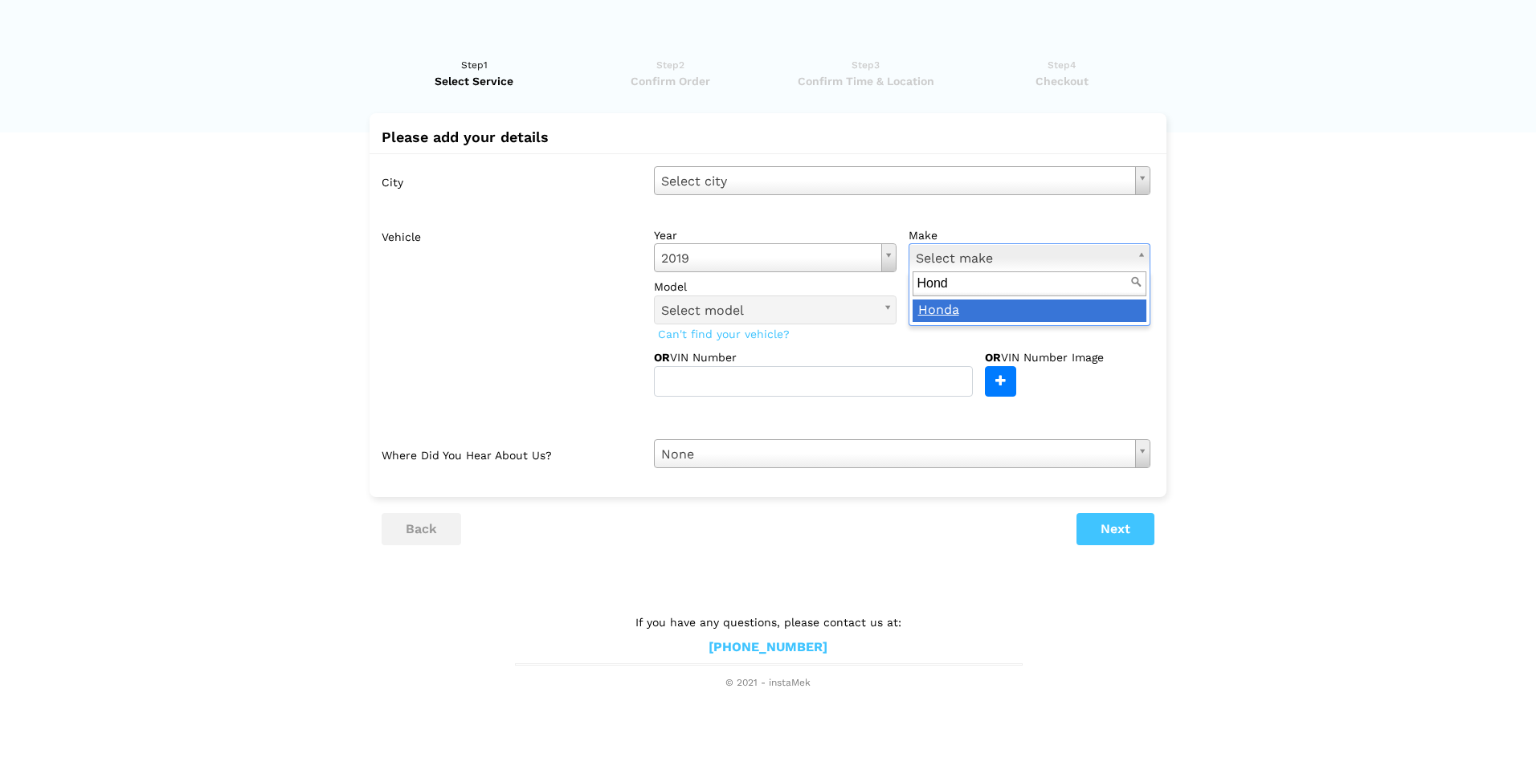
type input "Honda"
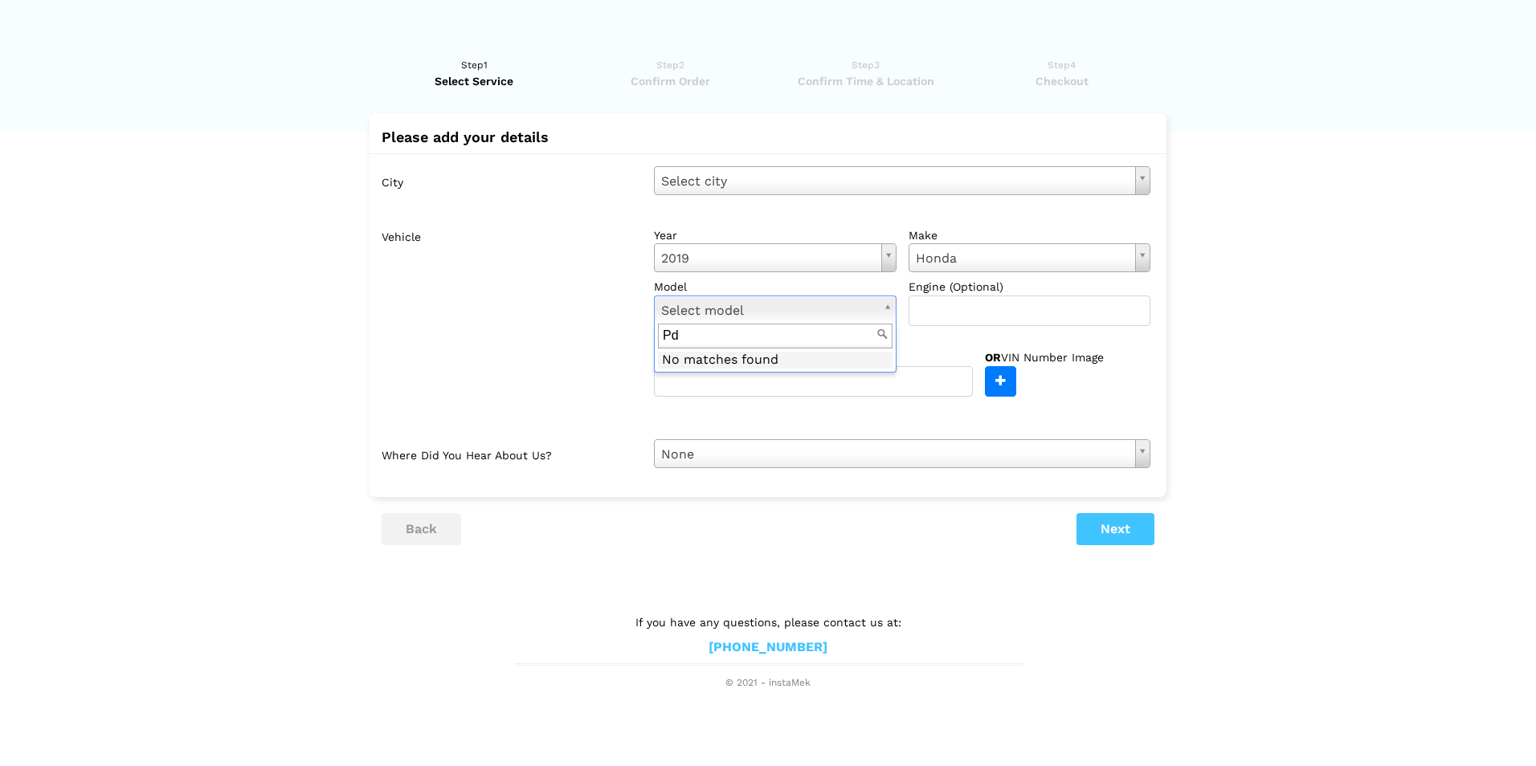
type input "P"
type input "Odyssey"
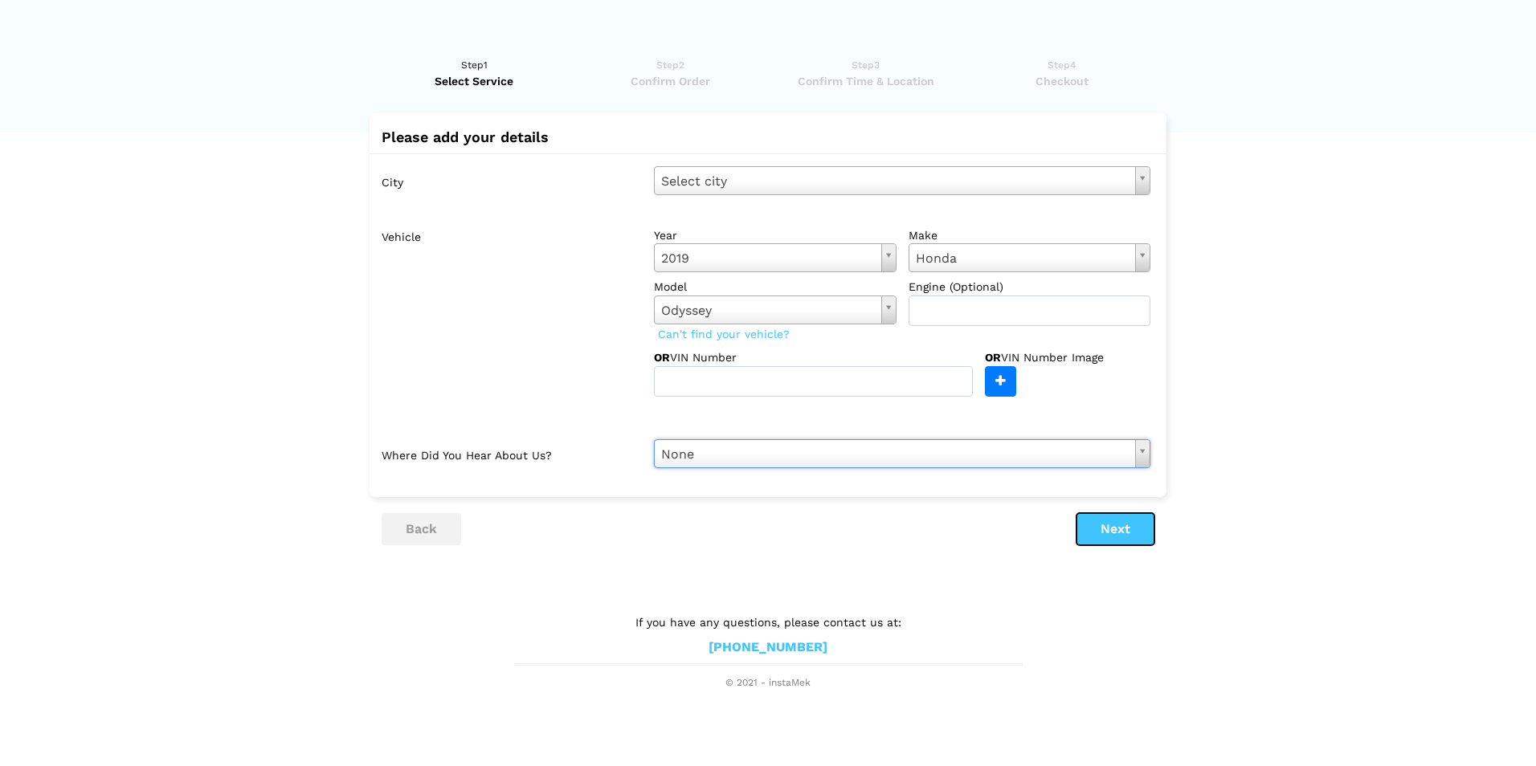
click at [1113, 521] on button "Next" at bounding box center [1115, 529] width 78 height 32
